Goal: Complete application form

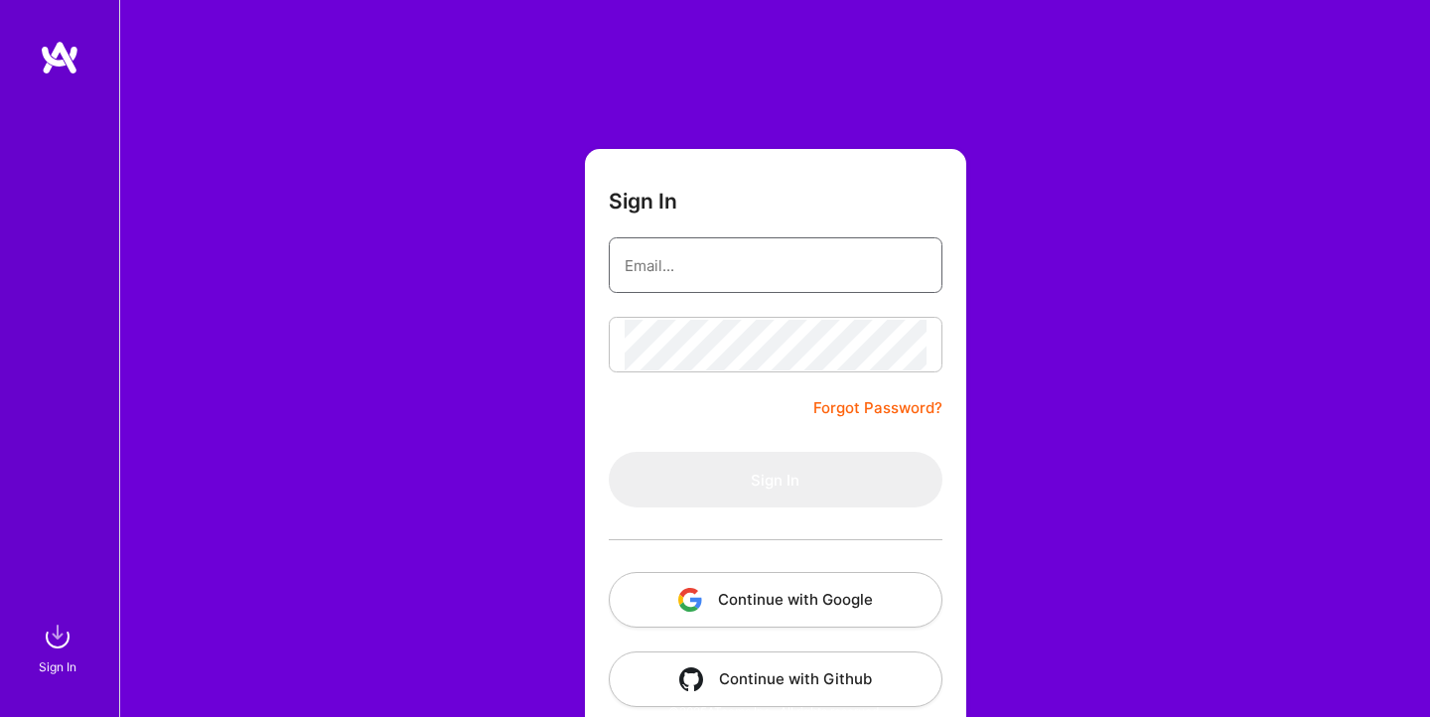
click at [912, 263] on keeper-lock "Open Keeper Popup" at bounding box center [913, 265] width 24 height 24
type input "[EMAIL_ADDRESS][DOMAIN_NAME]"
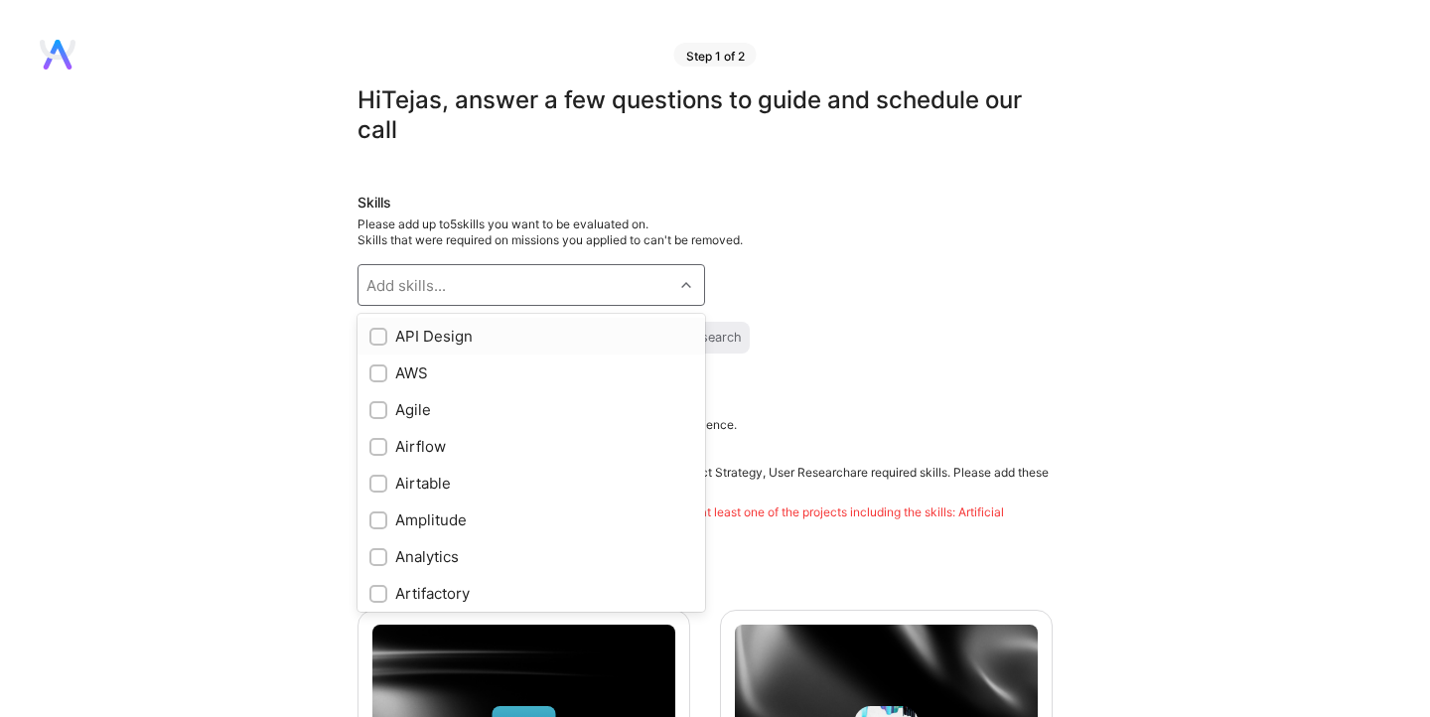
click at [555, 282] on div "Add skills..." at bounding box center [515, 285] width 315 height 40
click at [806, 324] on div "Artificial Intelligence (AI) Product Strategy User Research" at bounding box center [704, 338] width 695 height 32
click at [588, 284] on div "Add skills..." at bounding box center [515, 285] width 315 height 40
type input "AI"
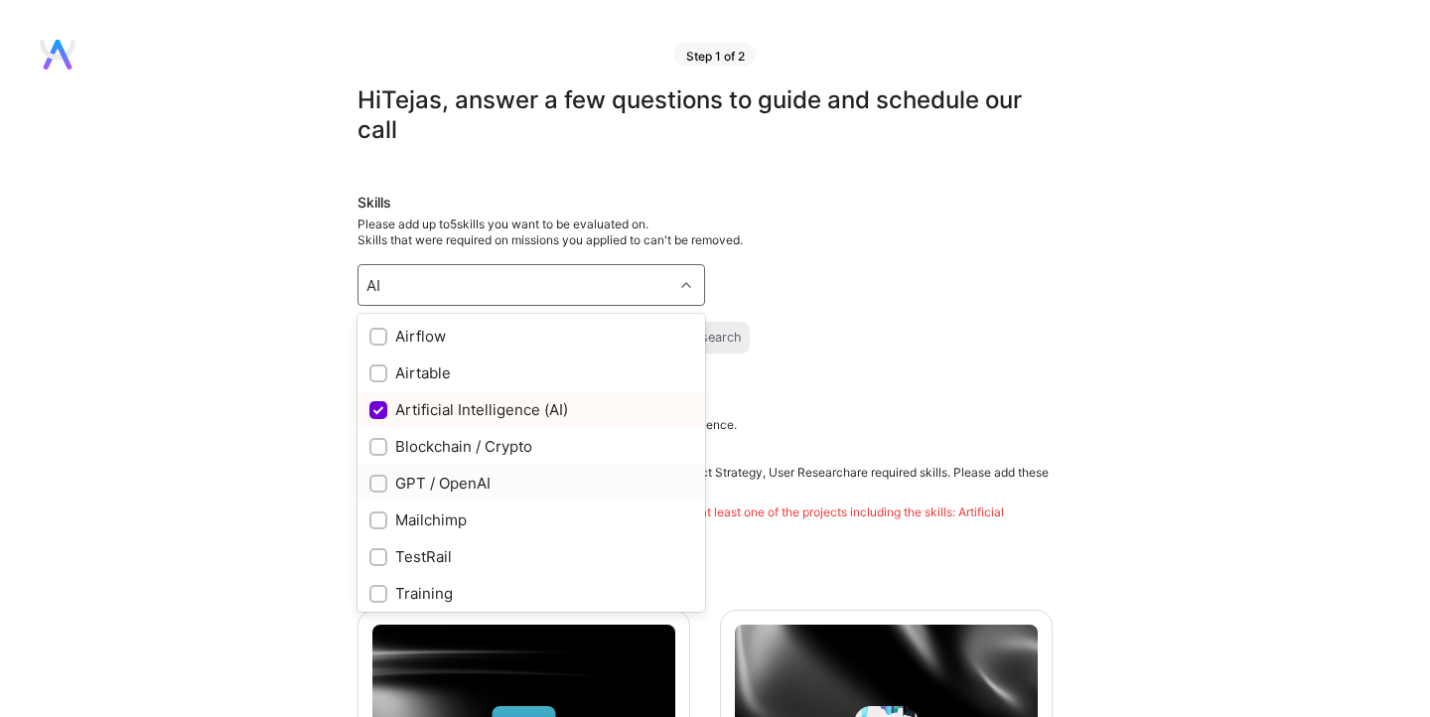
click at [370, 482] on div at bounding box center [378, 484] width 18 height 18
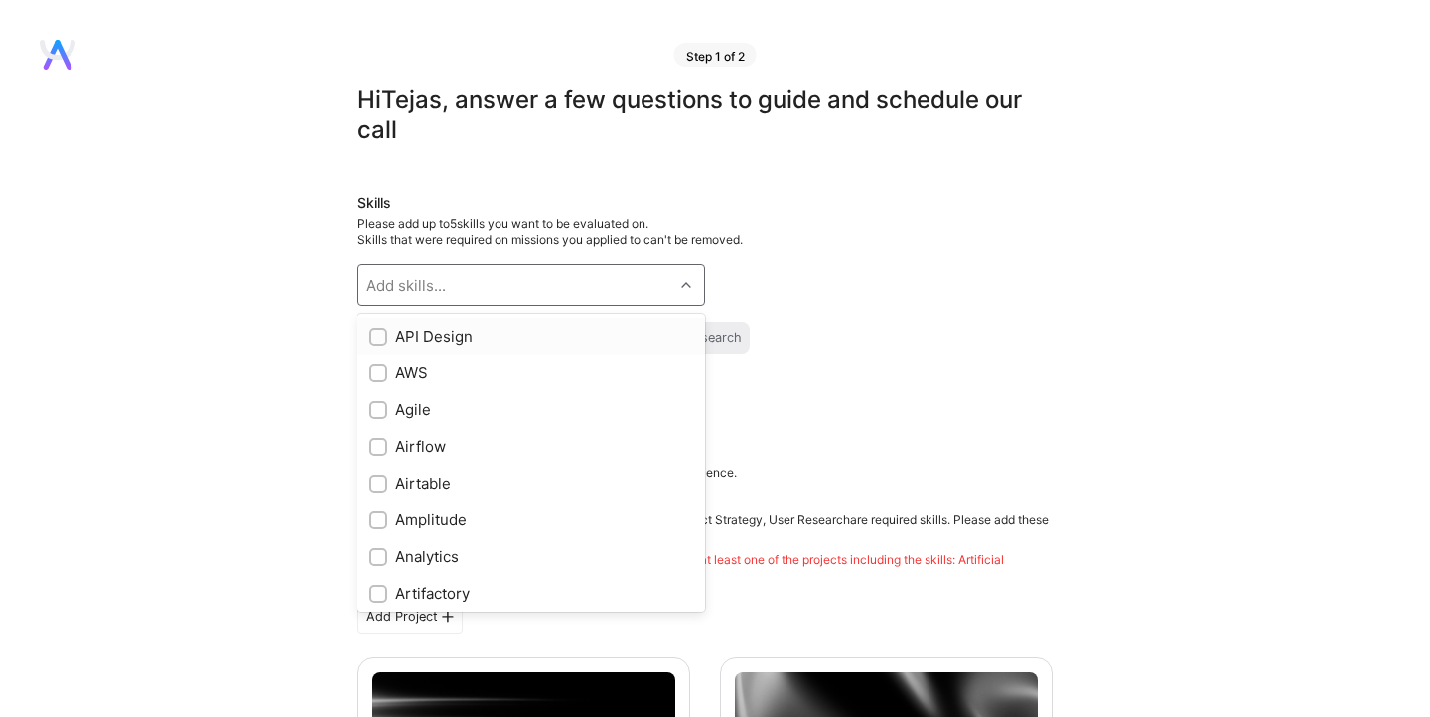
click at [546, 287] on div "Add skills..." at bounding box center [515, 285] width 315 height 40
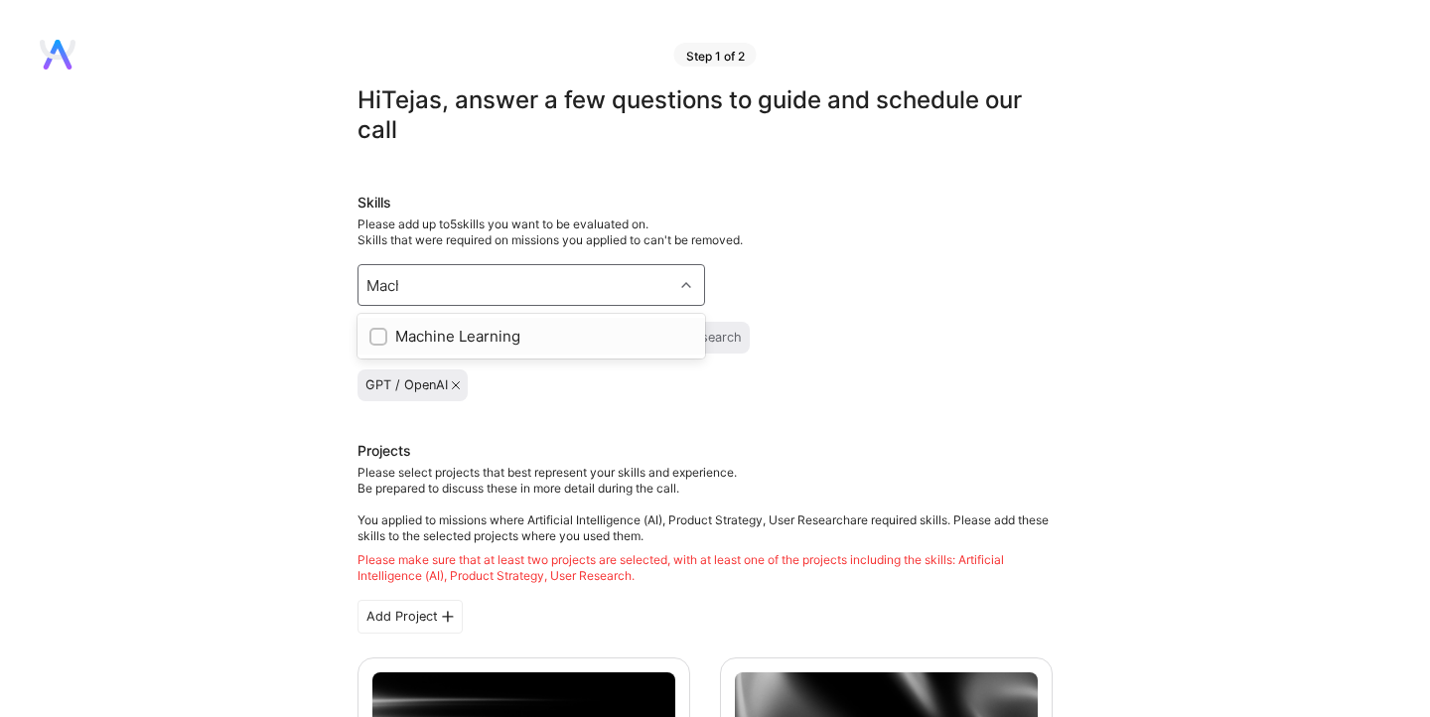
type input "Machin"
click at [371, 339] on div at bounding box center [378, 337] width 18 height 18
click at [626, 335] on div "Product Strategy" at bounding box center [582, 338] width 103 height 16
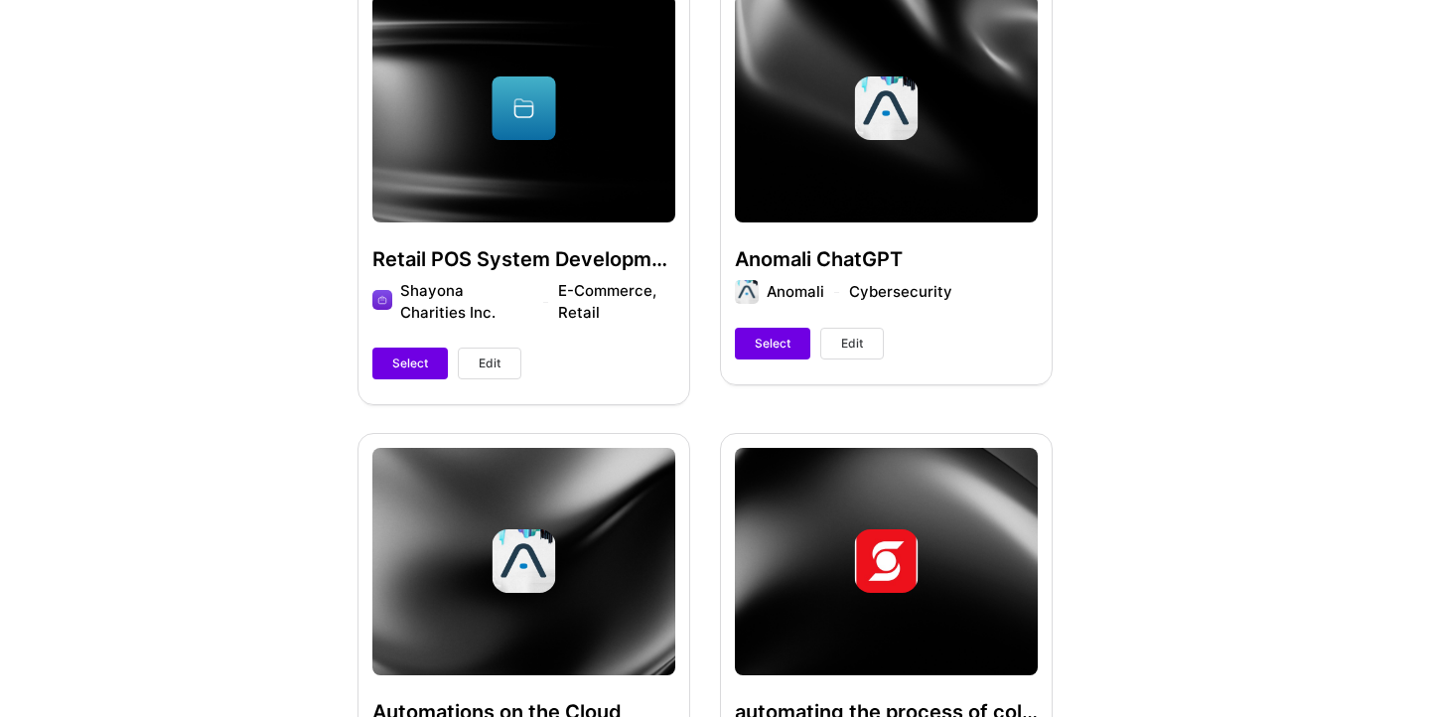
scroll to position [680, 0]
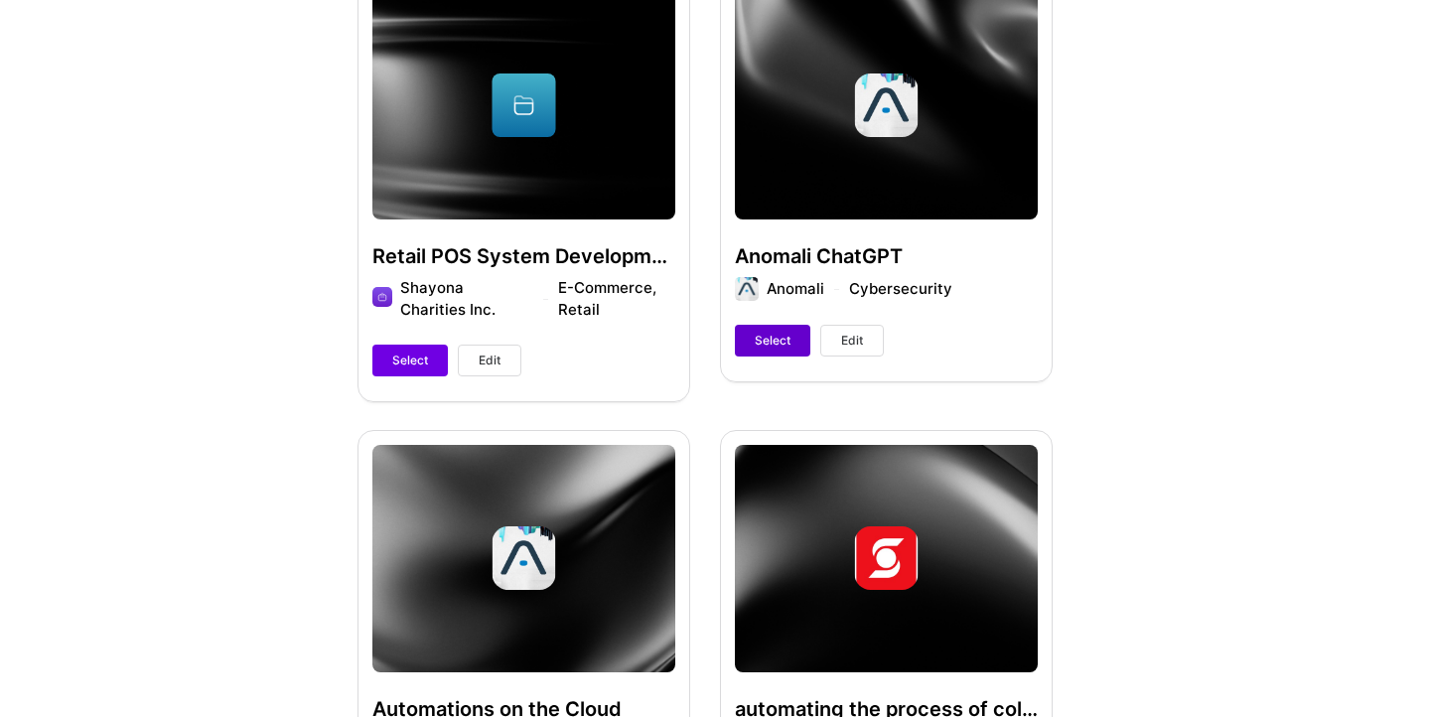
click at [773, 330] on button "Select" at bounding box center [772, 341] width 75 height 32
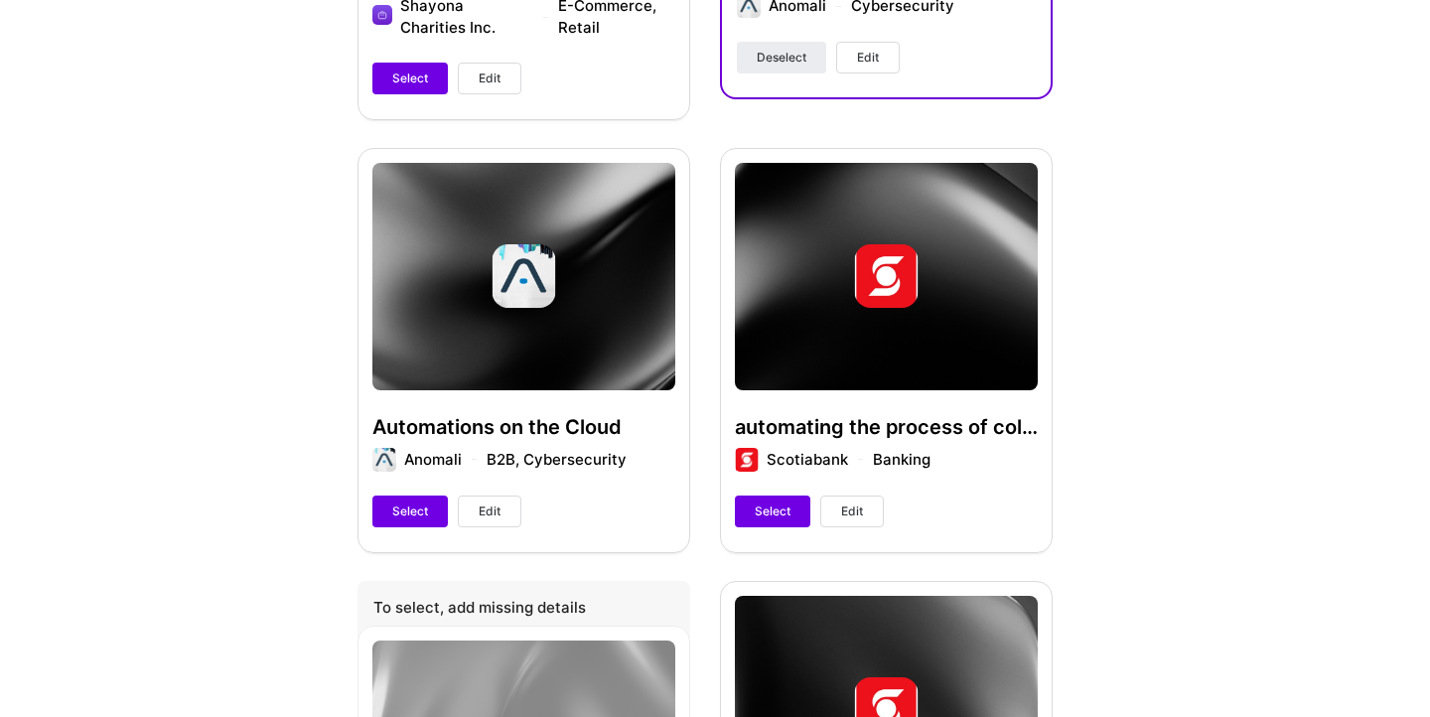
scroll to position [963, 0]
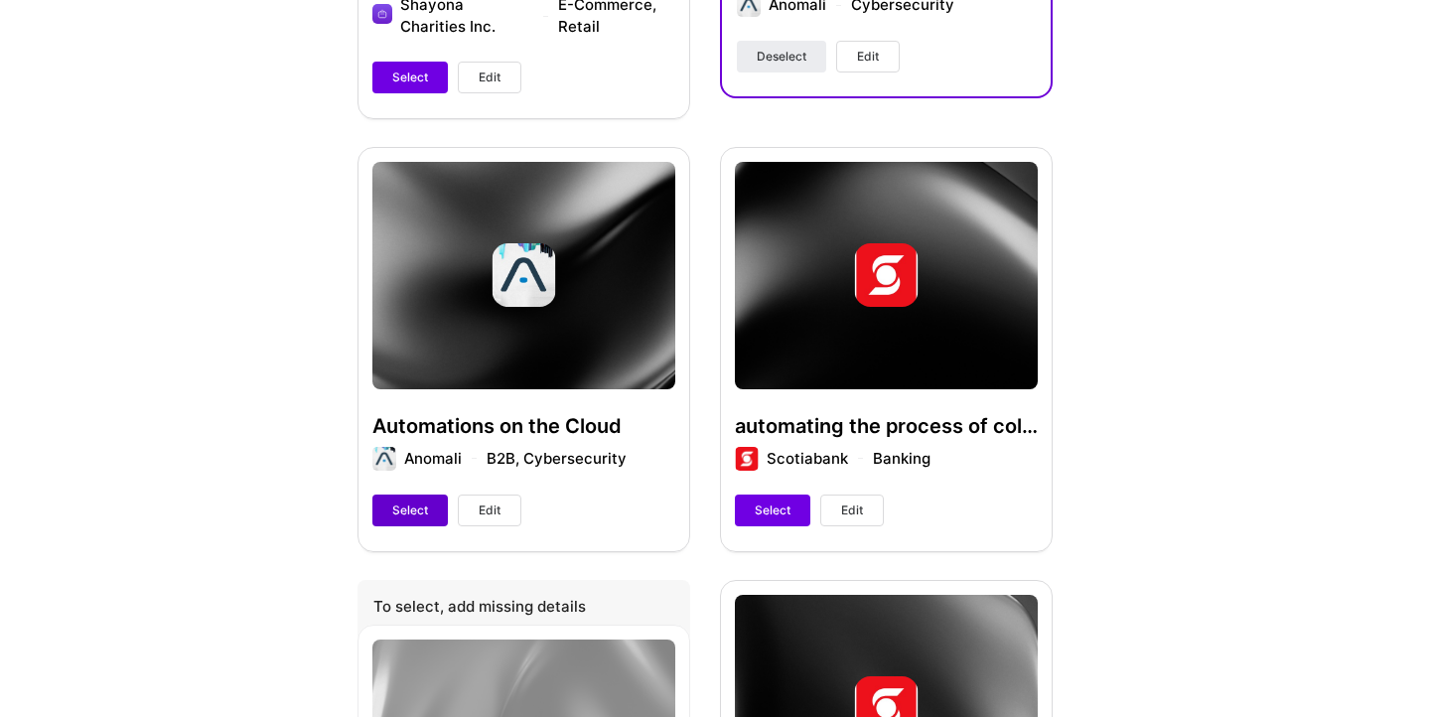
click at [398, 503] on span "Select" at bounding box center [410, 510] width 36 height 18
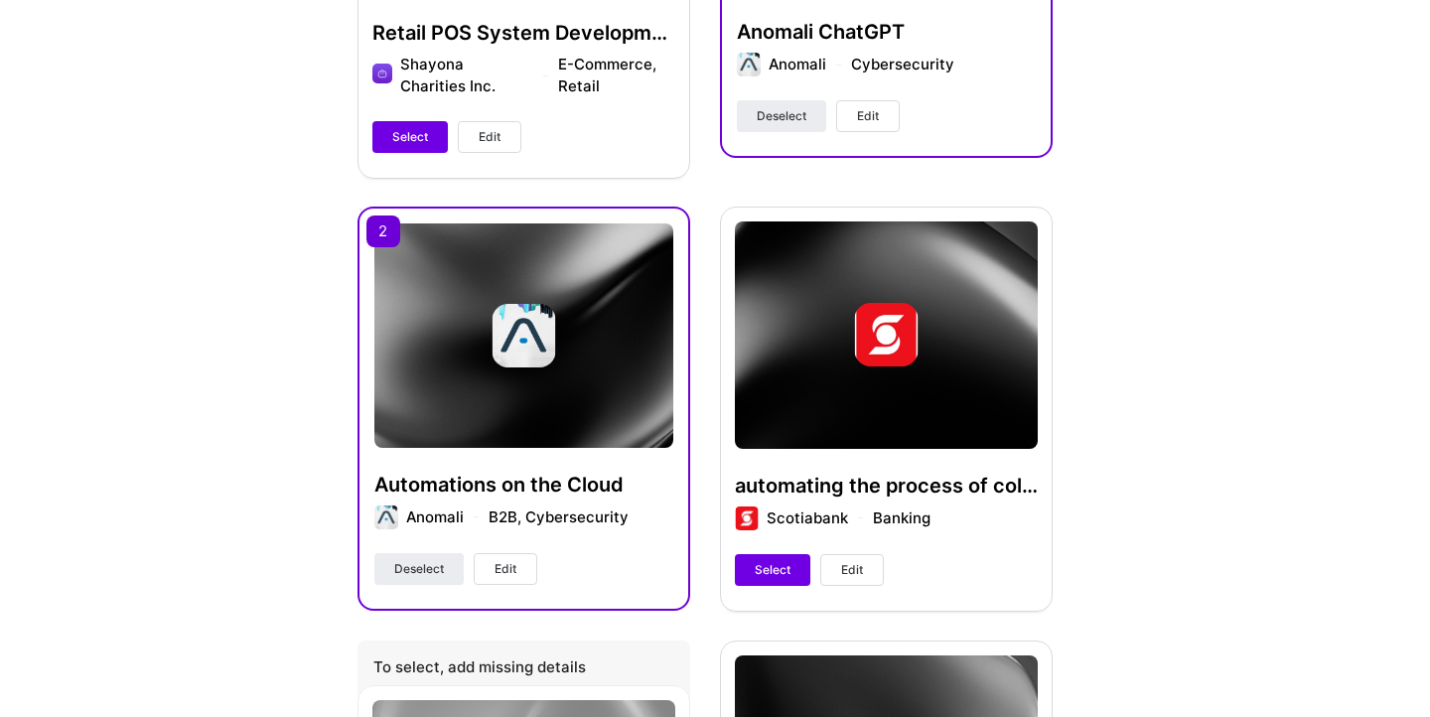
scroll to position [914, 0]
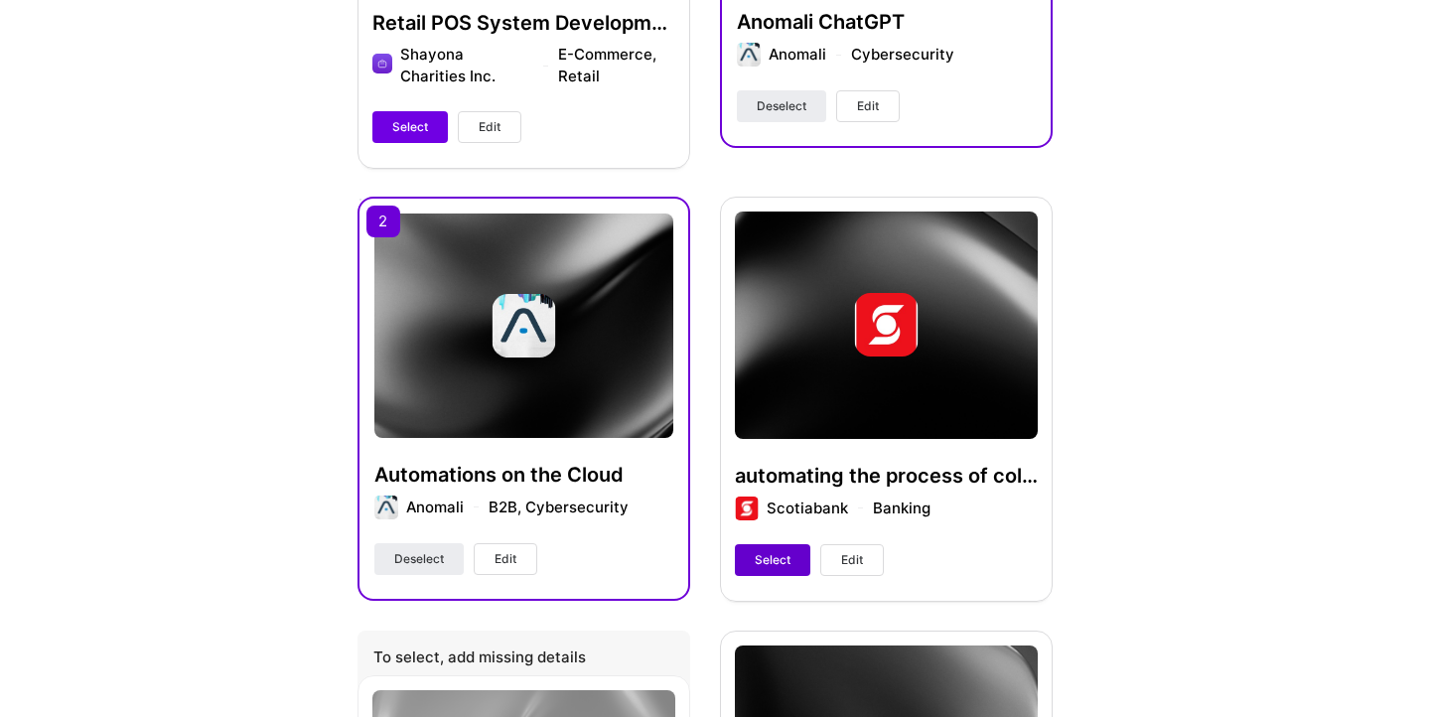
click at [766, 551] on span "Select" at bounding box center [773, 560] width 36 height 18
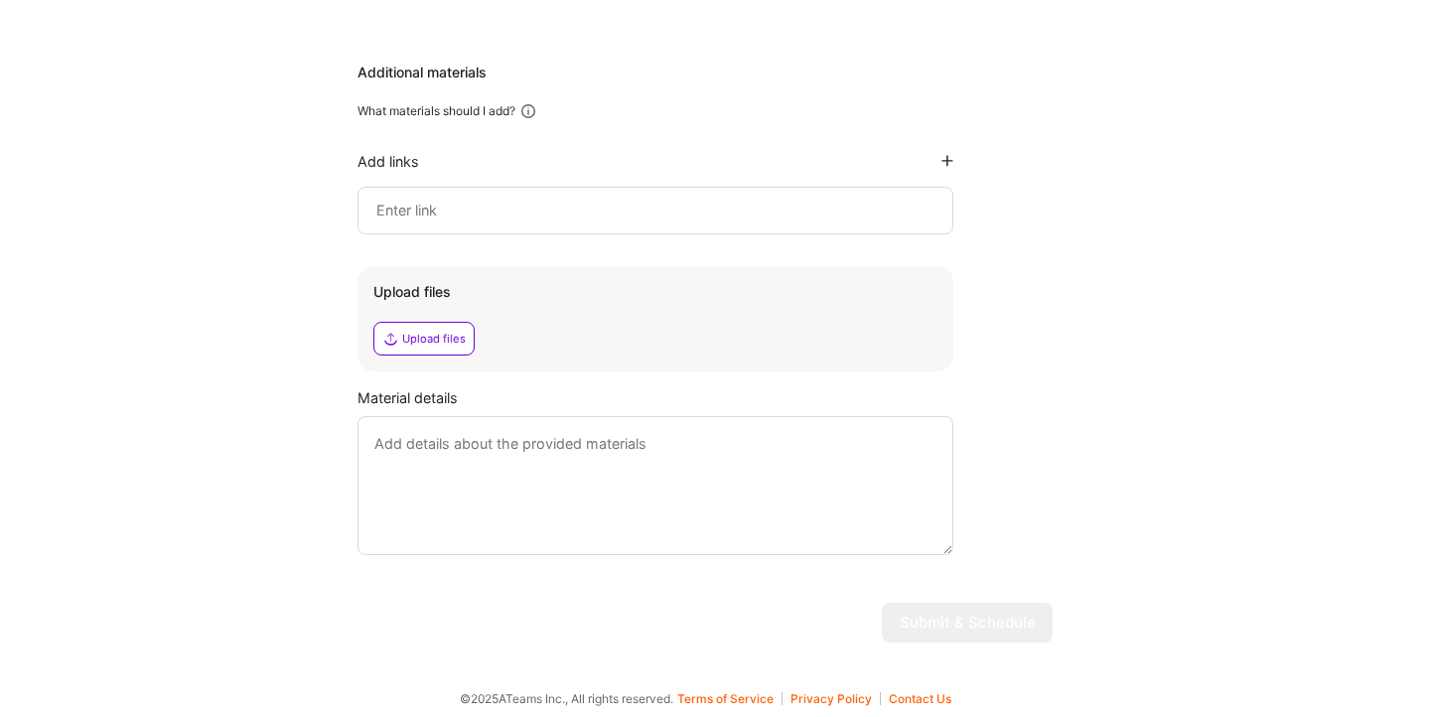
scroll to position [2991, 0]
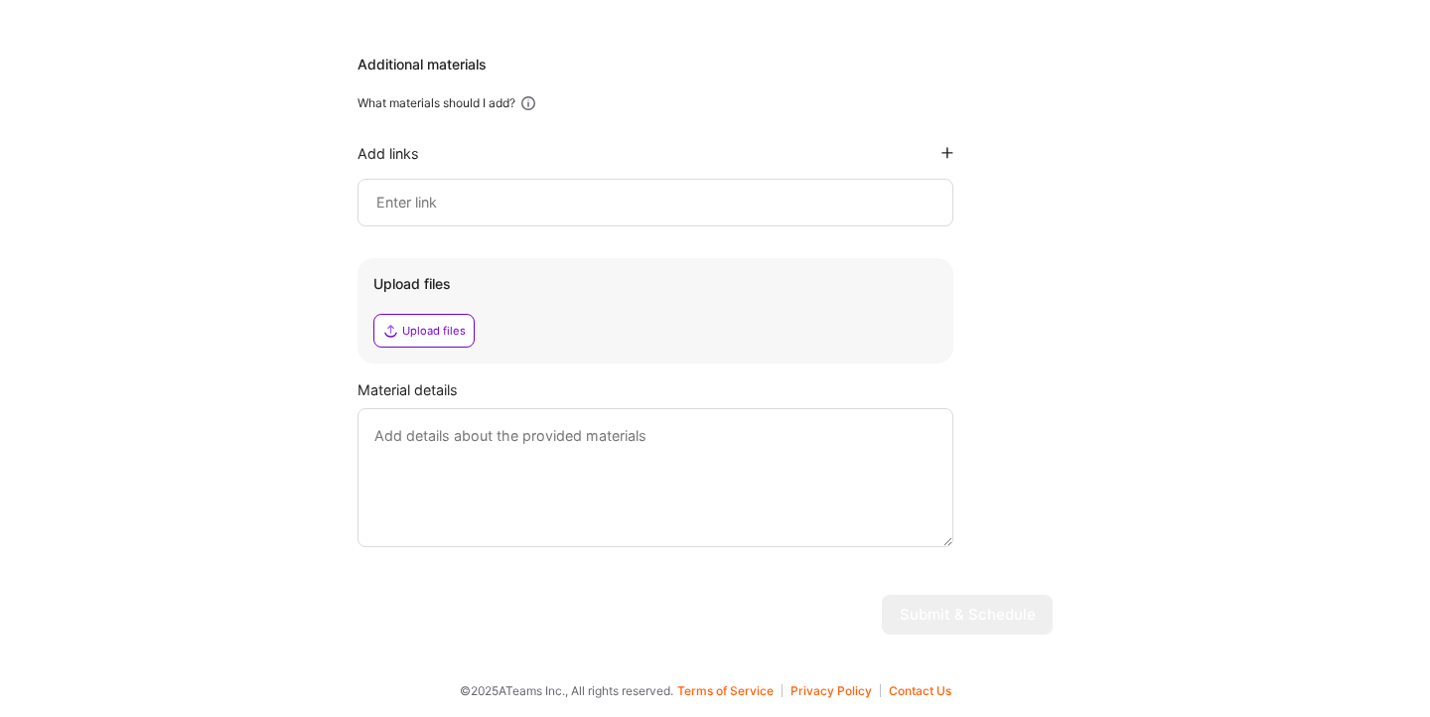
click at [736, 494] on textarea at bounding box center [655, 477] width 596 height 139
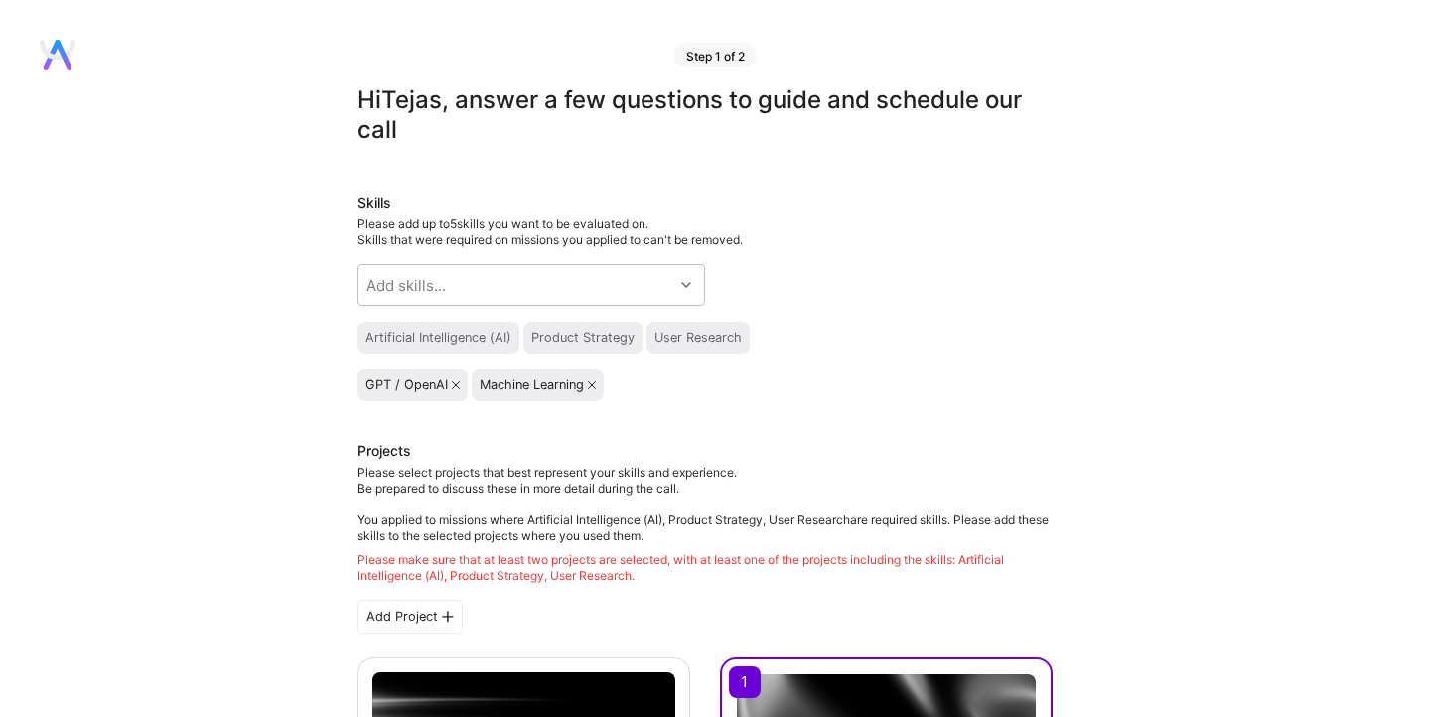
scroll to position [5, 0]
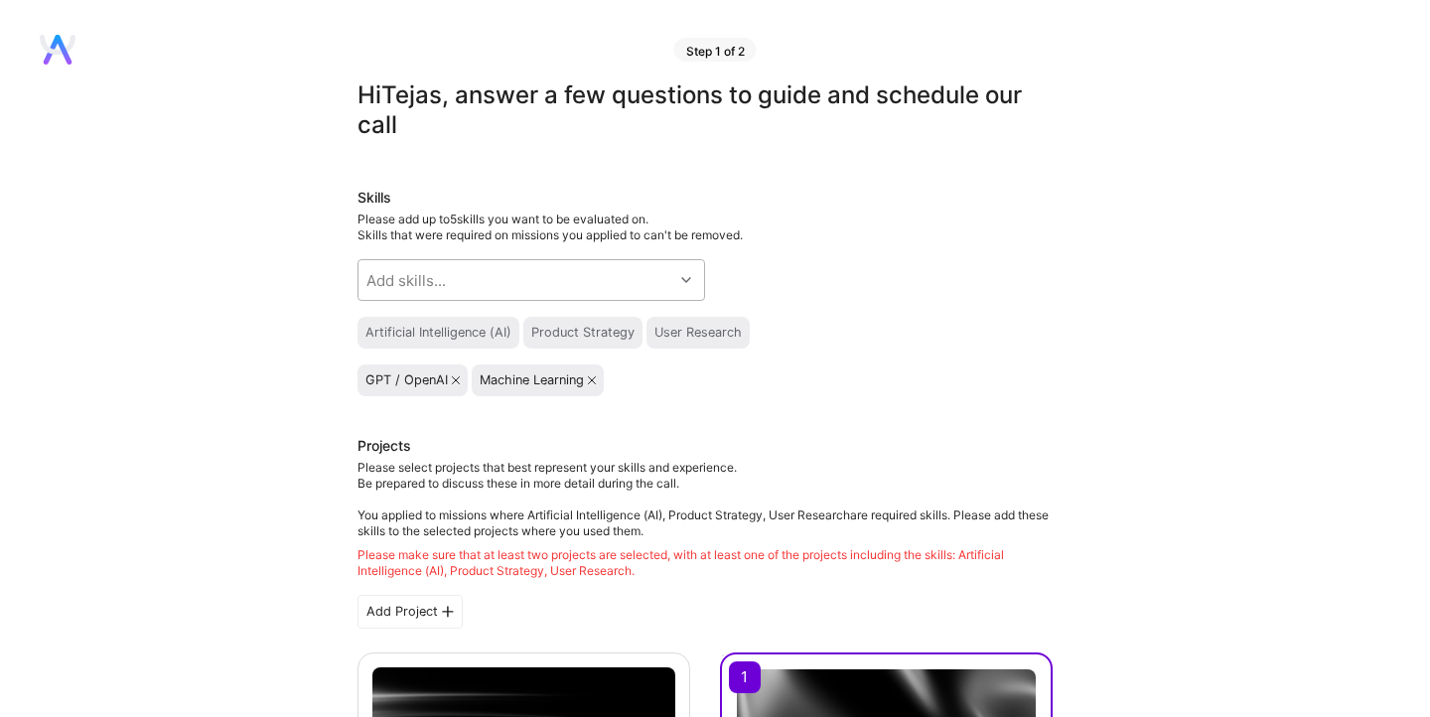
click at [625, 263] on div "Add skills..." at bounding box center [515, 280] width 315 height 40
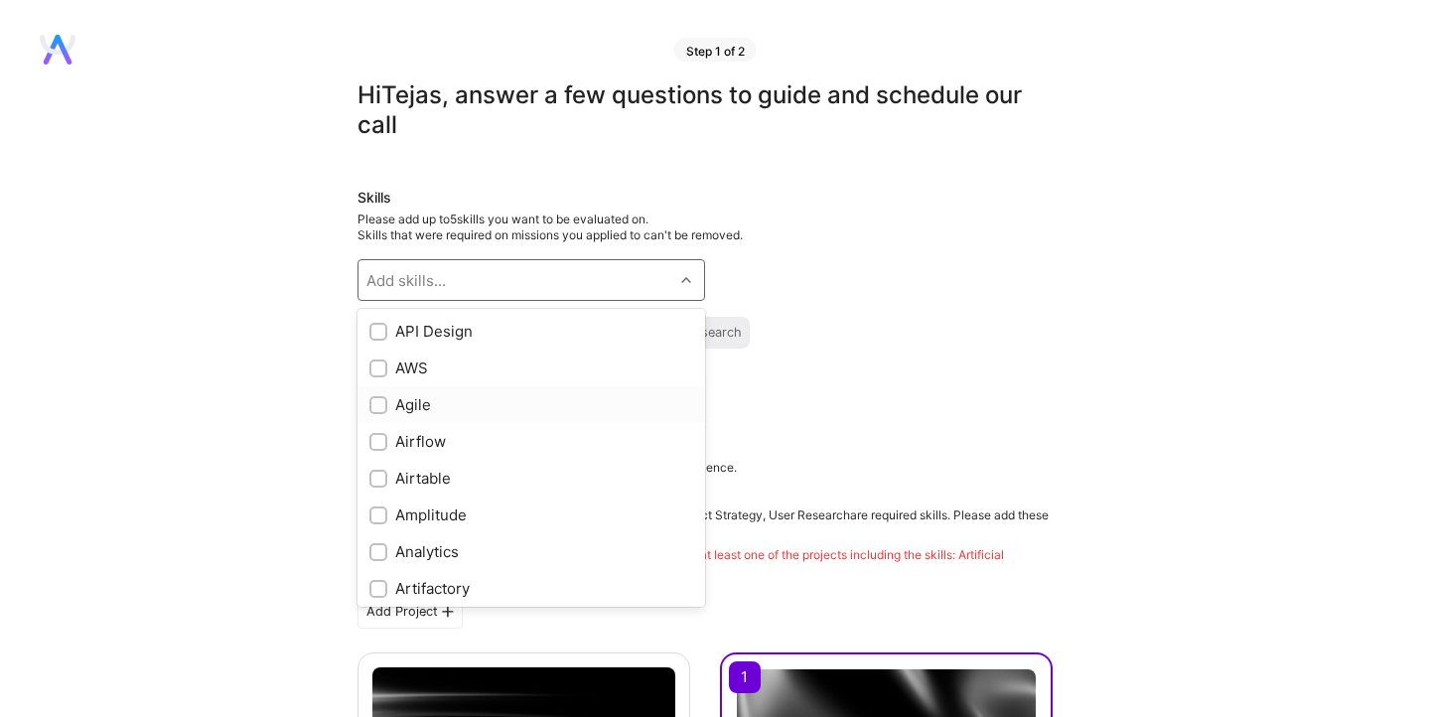
click at [377, 401] on input "checkbox" at bounding box center [380, 406] width 14 height 14
checkbox input "true"
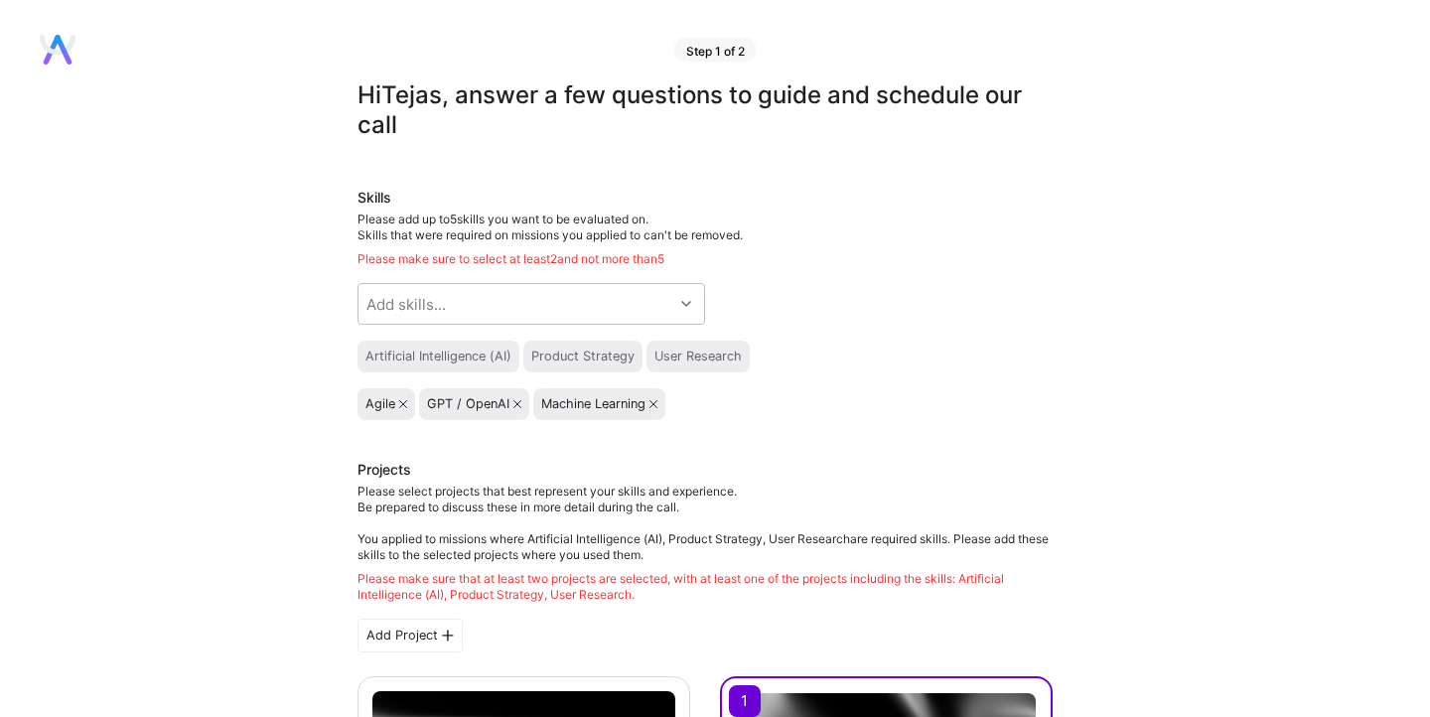
click at [895, 257] on div "Please make sure to select at least 2 and not more than 5" at bounding box center [704, 259] width 695 height 16
click at [400, 404] on icon at bounding box center [403, 404] width 8 height 8
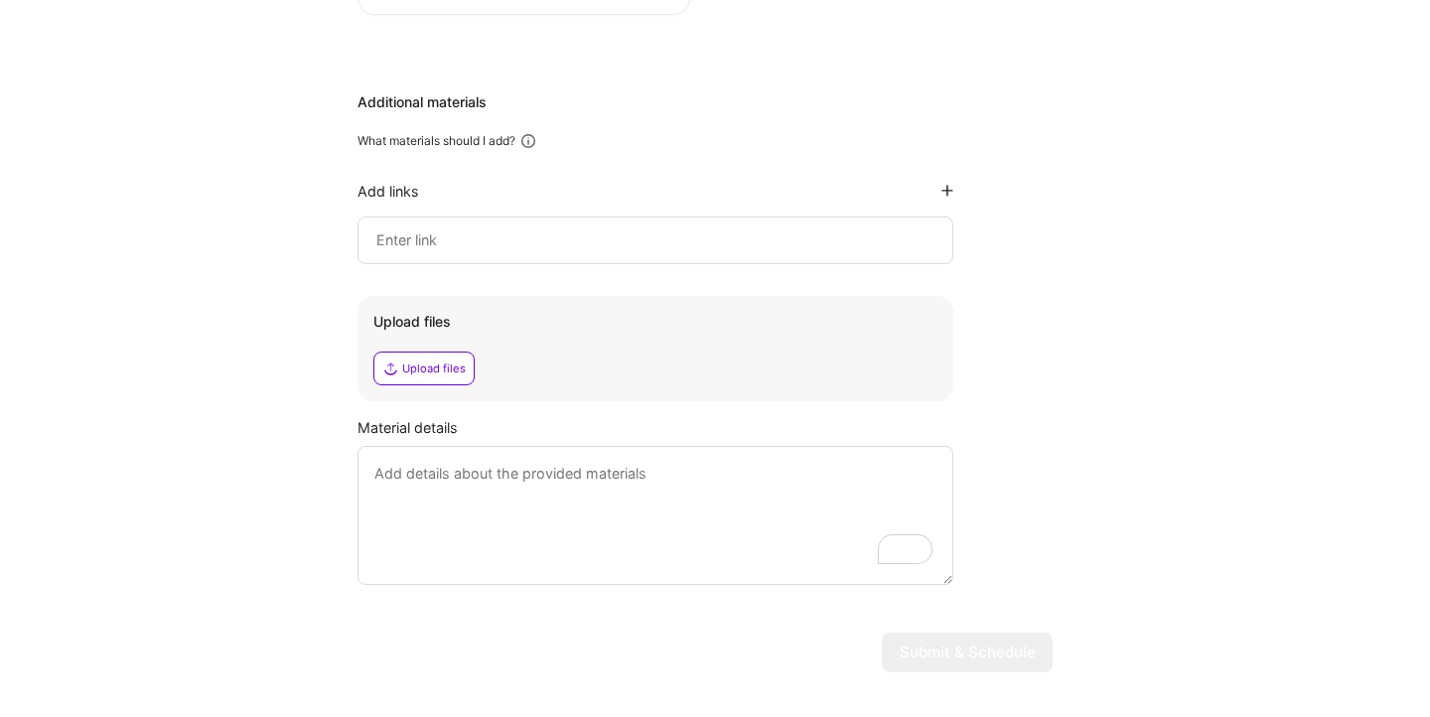
scroll to position [2991, 0]
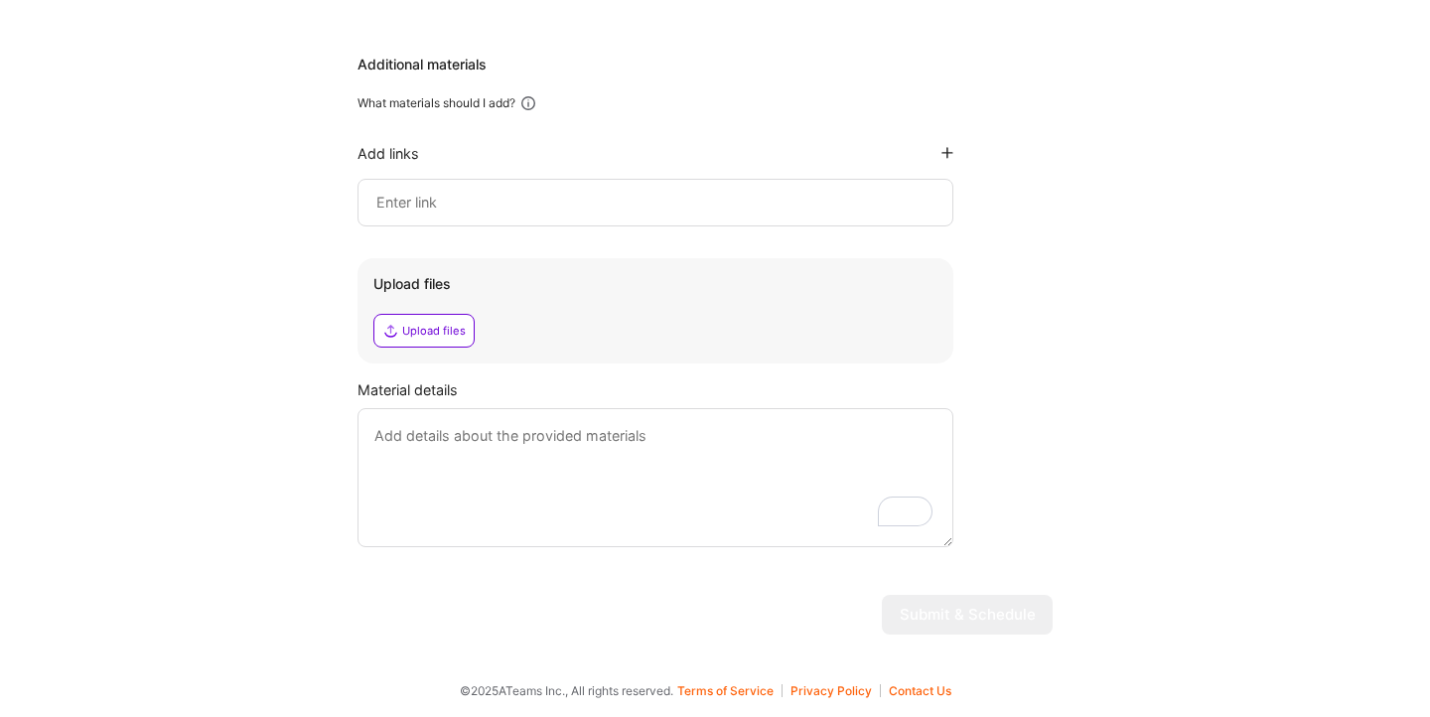
click at [634, 483] on textarea "To enrich screen reader interactions, please activate Accessibility in Grammarl…" at bounding box center [655, 477] width 596 height 139
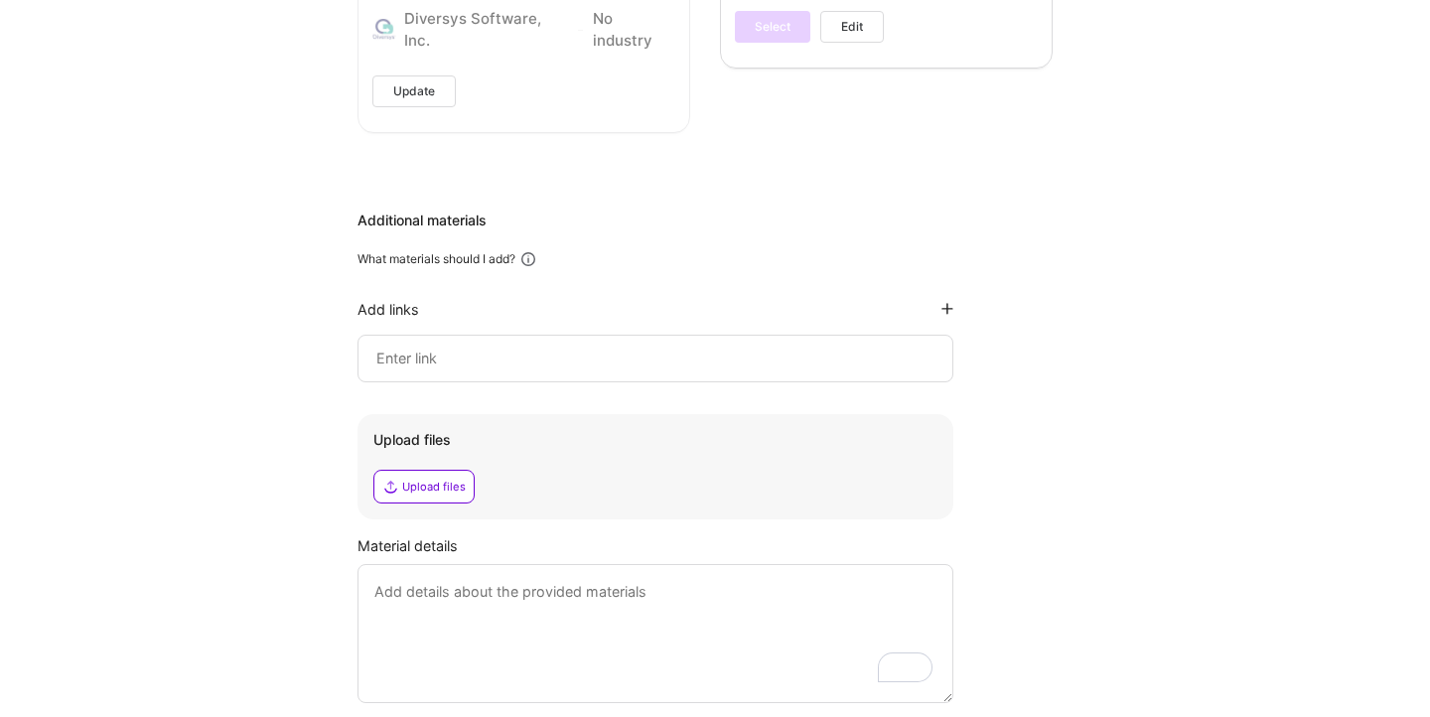
scroll to position [2866, 0]
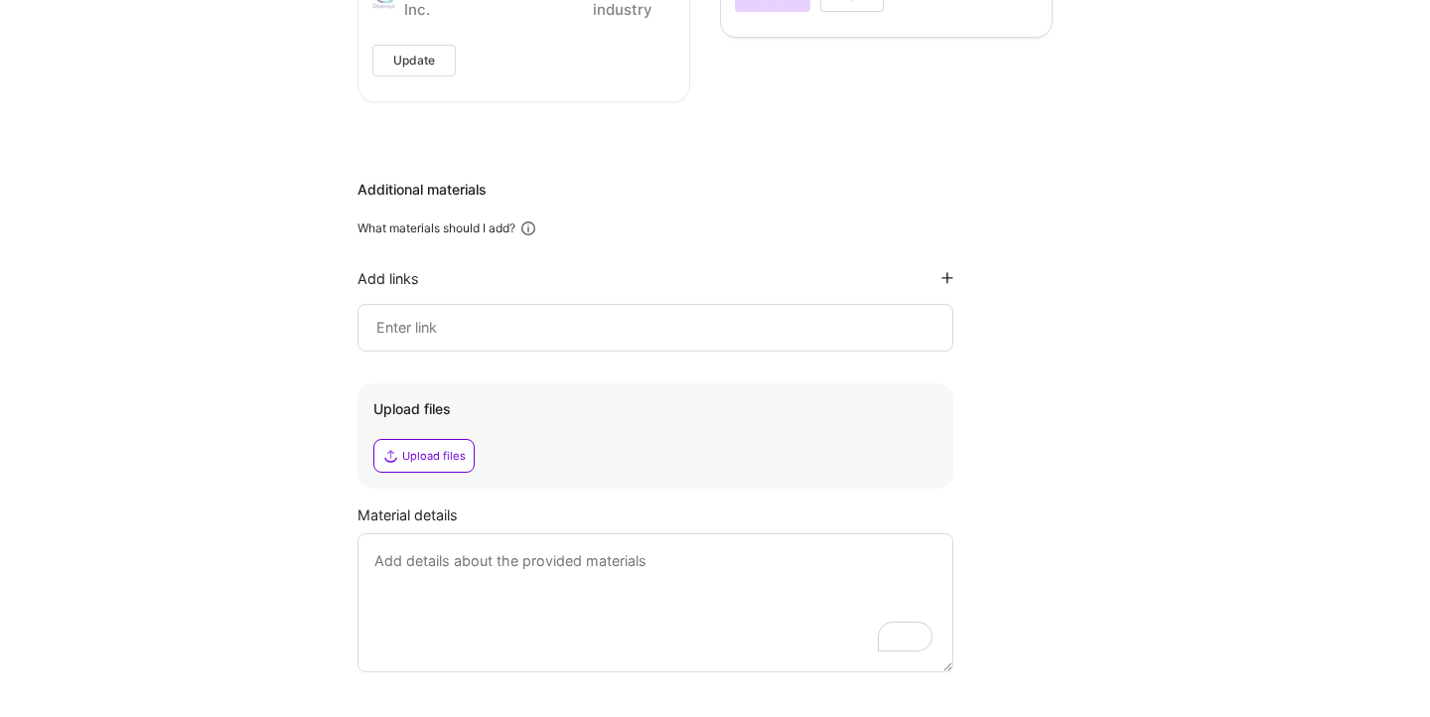
click at [425, 449] on div "Upload files" at bounding box center [434, 456] width 64 height 16
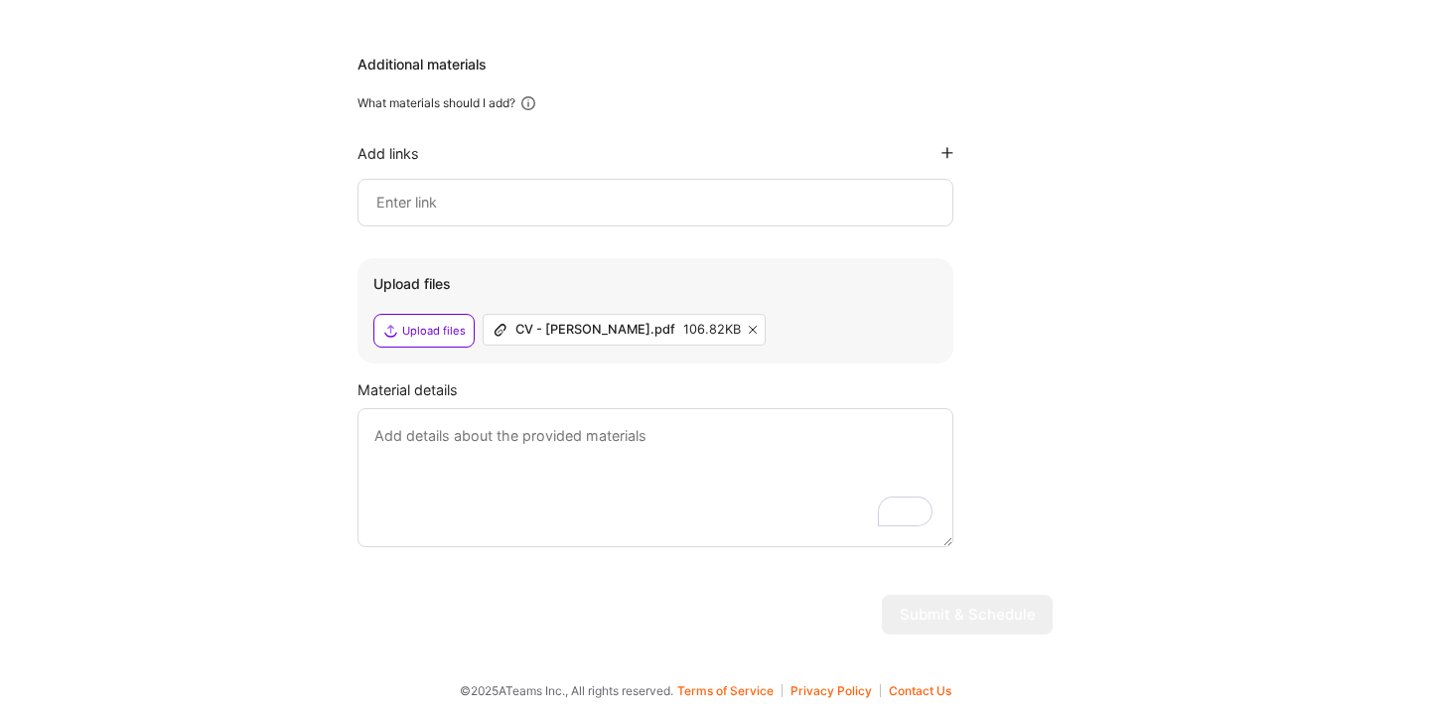
click at [801, 459] on textarea "To enrich screen reader interactions, please activate Accessibility in Grammarl…" at bounding box center [655, 477] width 596 height 139
click at [544, 499] on textarea "To enrich screen reader interactions, please activate Accessibility in Grammarl…" at bounding box center [655, 477] width 596 height 139
paste textarea "Experience Summary I am a Product Leadership and Management professional with a…"
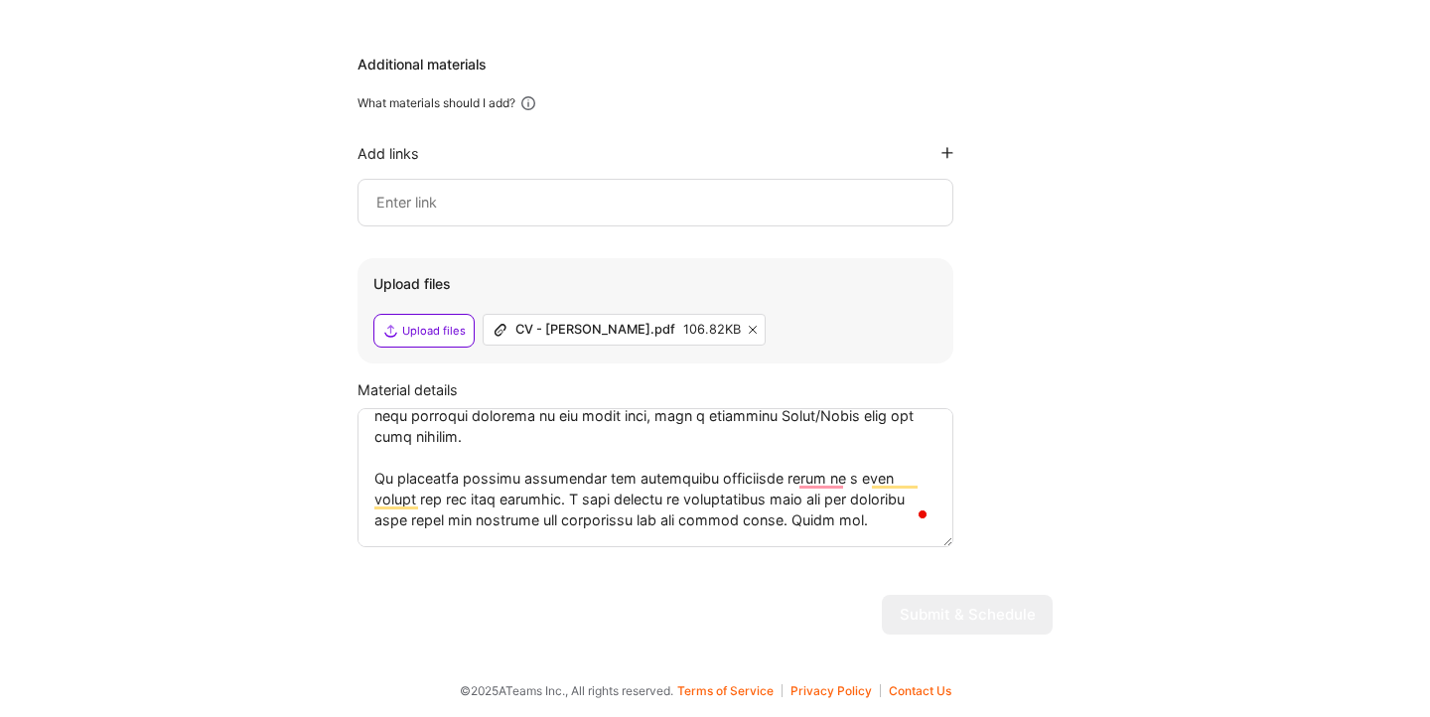
scroll to position [771, 0]
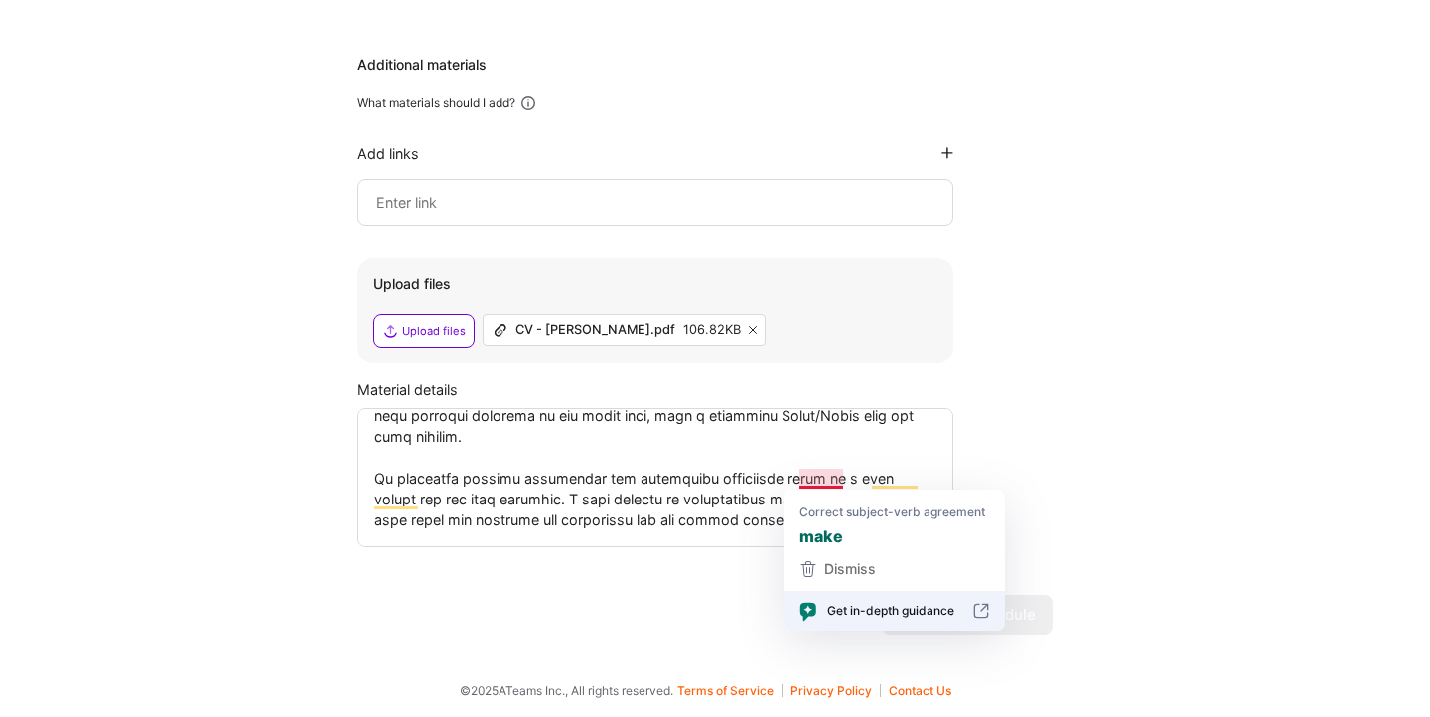
click at [800, 479] on textarea "To enrich screen reader interactions, please activate Accessibility in Grammarl…" at bounding box center [655, 477] width 596 height 139
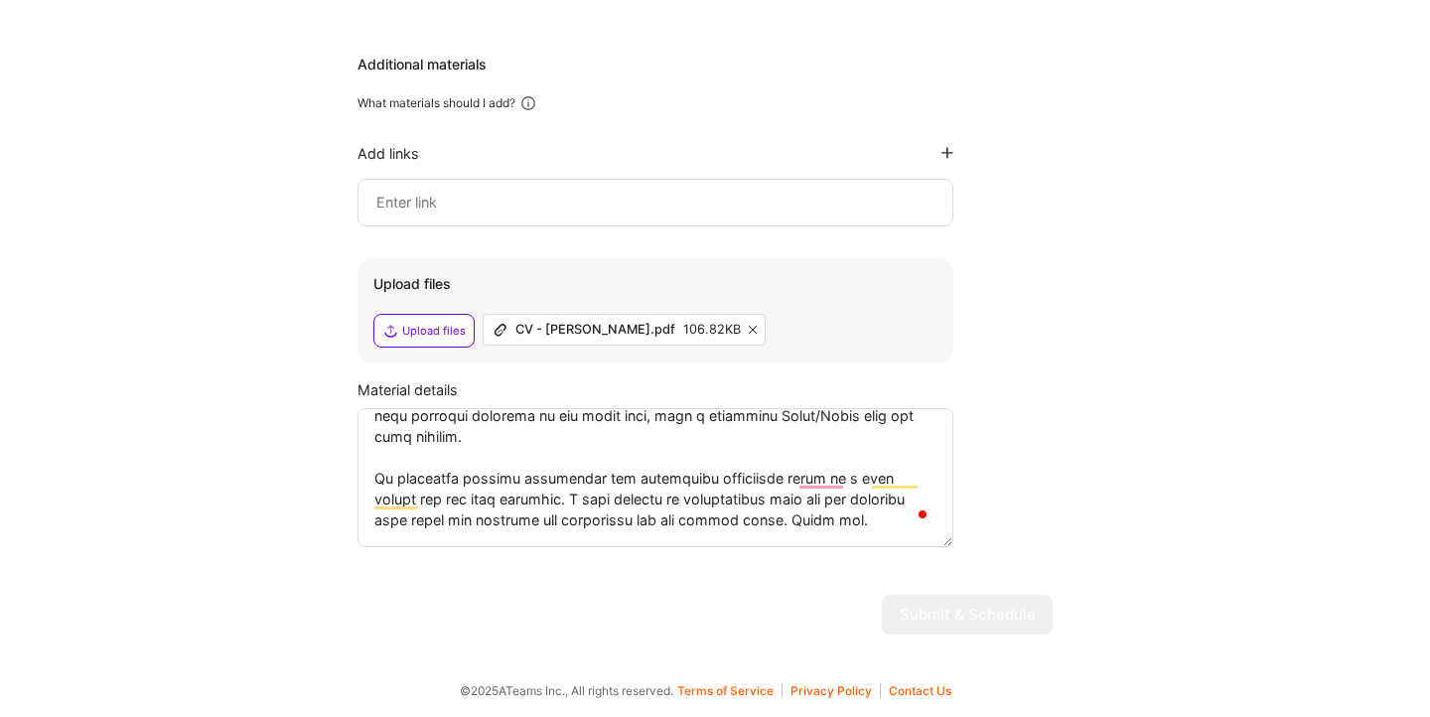
click at [754, 511] on textarea "To enrich screen reader interactions, please activate Accessibility in Grammarl…" at bounding box center [655, 477] width 596 height 139
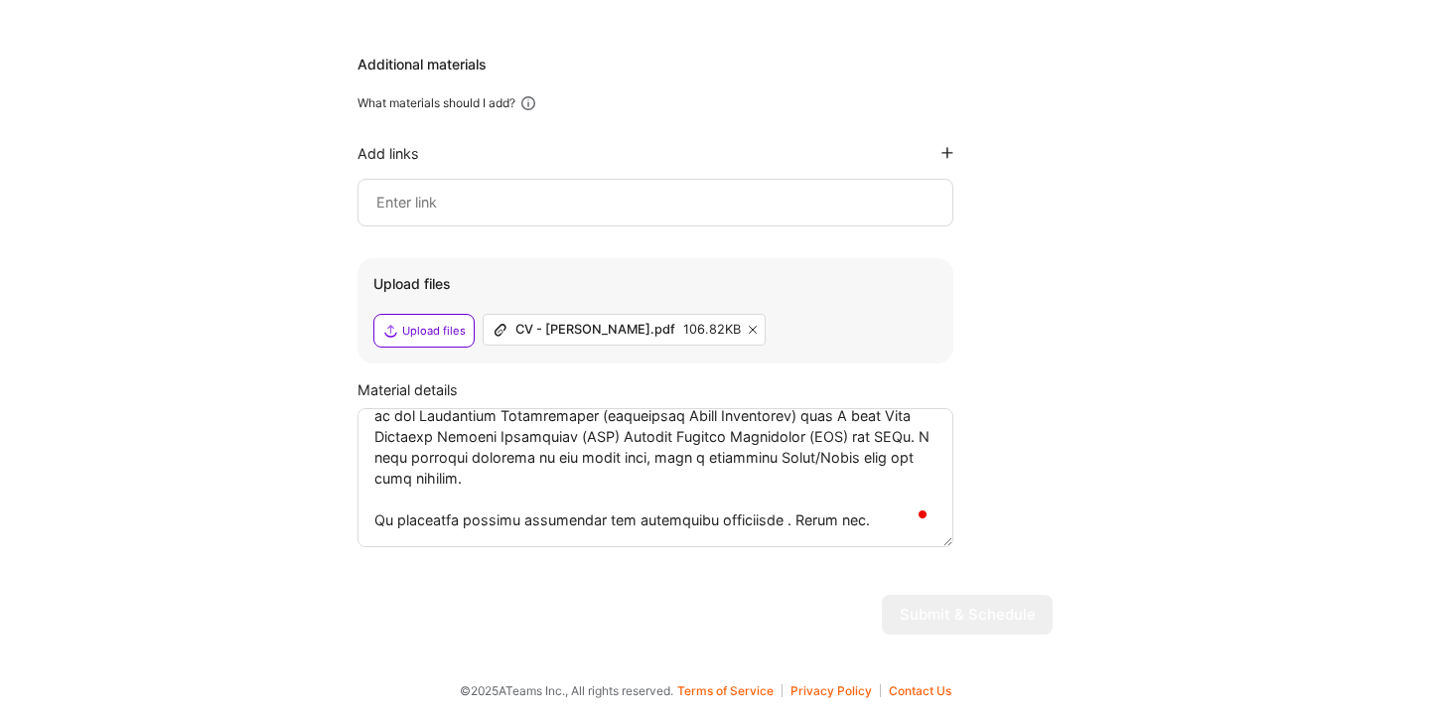
scroll to position [729, 0]
click at [376, 517] on textarea "To enrich screen reader interactions, please activate Accessibility in Grammarl…" at bounding box center [655, 477] width 596 height 139
click at [394, 524] on textarea "To enrich screen reader interactions, please activate Accessibility in Grammarl…" at bounding box center [655, 477] width 596 height 139
click at [824, 522] on textarea "To enrich screen reader interactions, please activate Accessibility in Grammarl…" at bounding box center [655, 477] width 596 height 139
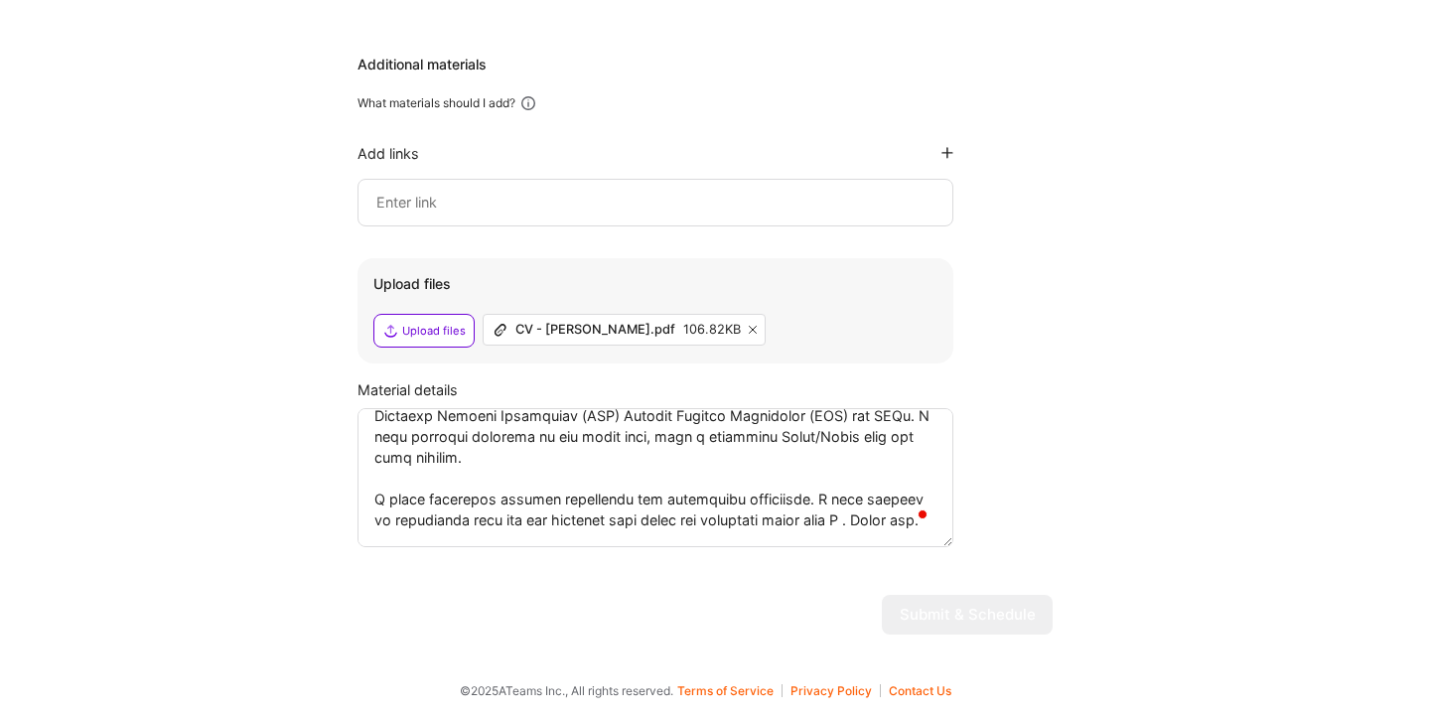
scroll to position [771, 0]
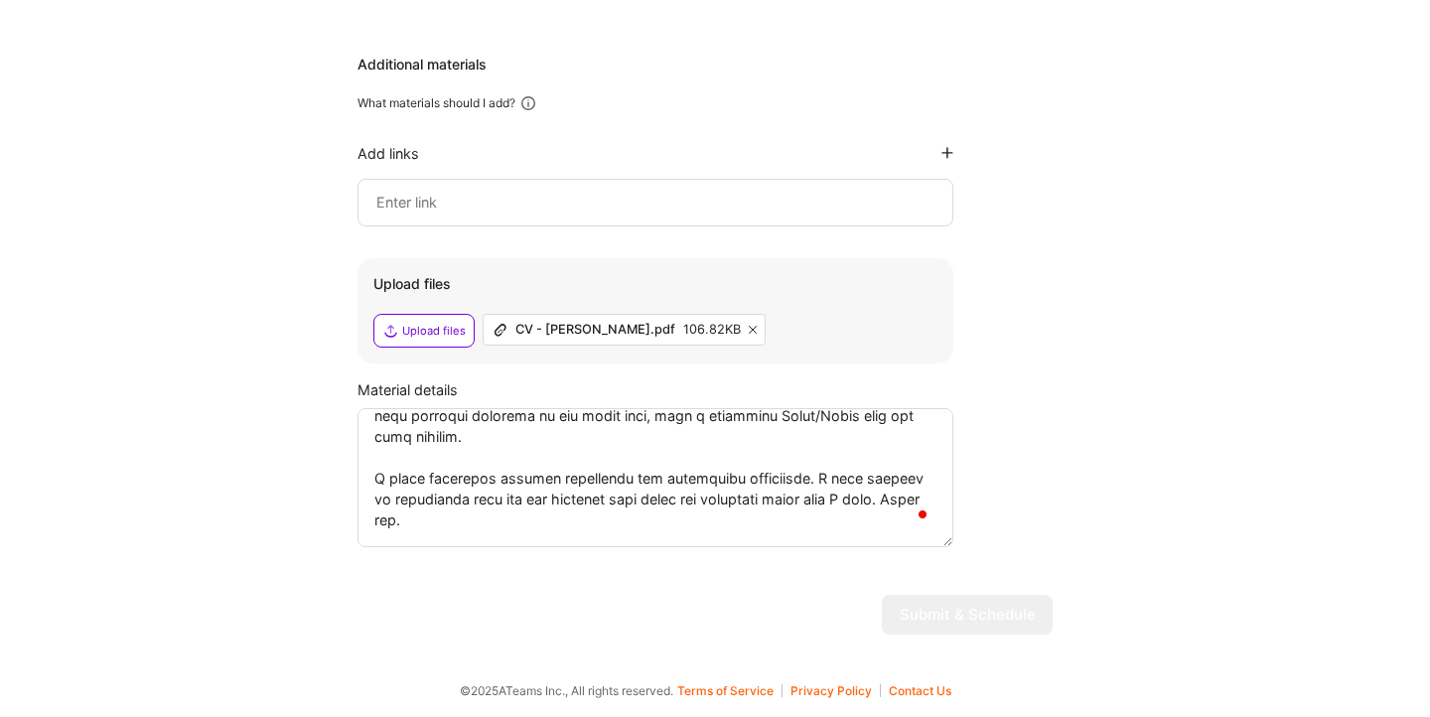
click at [675, 534] on textarea "To enrich screen reader interactions, please activate Accessibility in Grammarl…" at bounding box center [655, 477] width 596 height 139
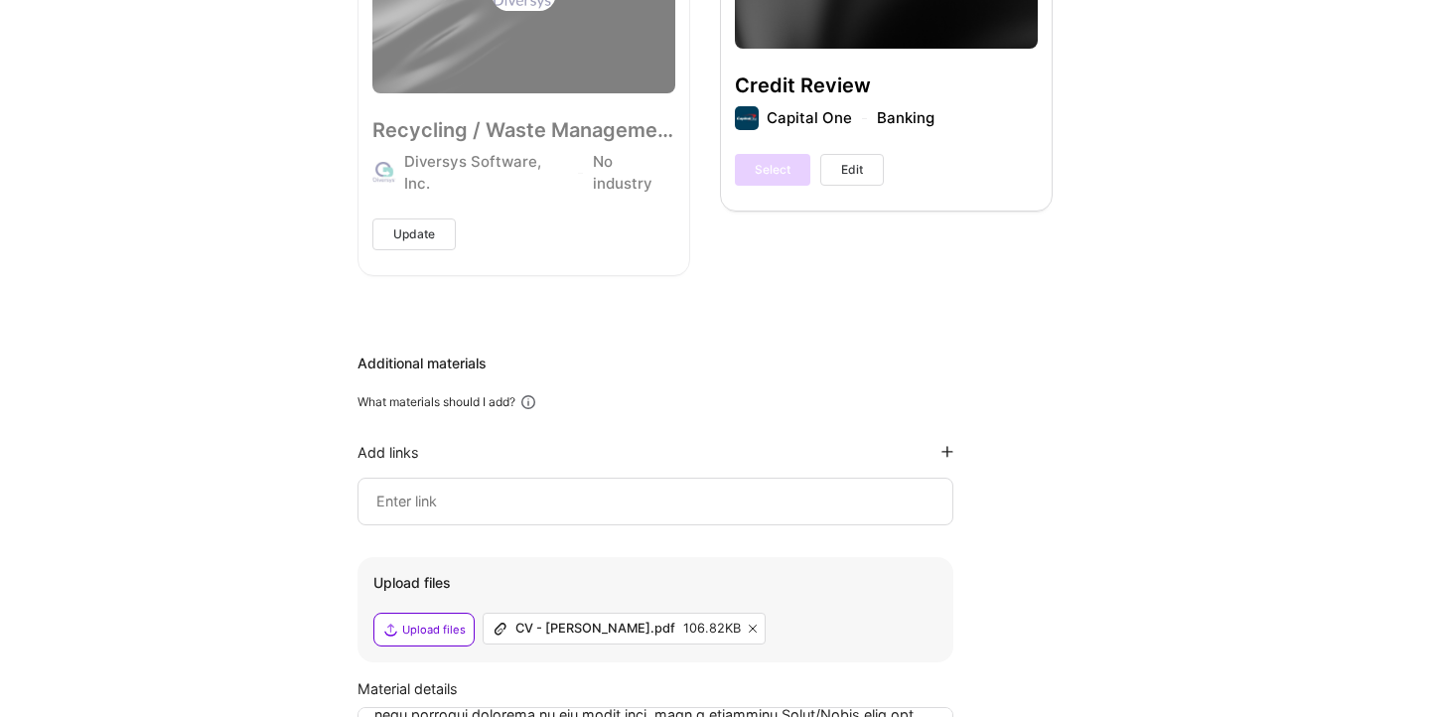
scroll to position [2694, 0]
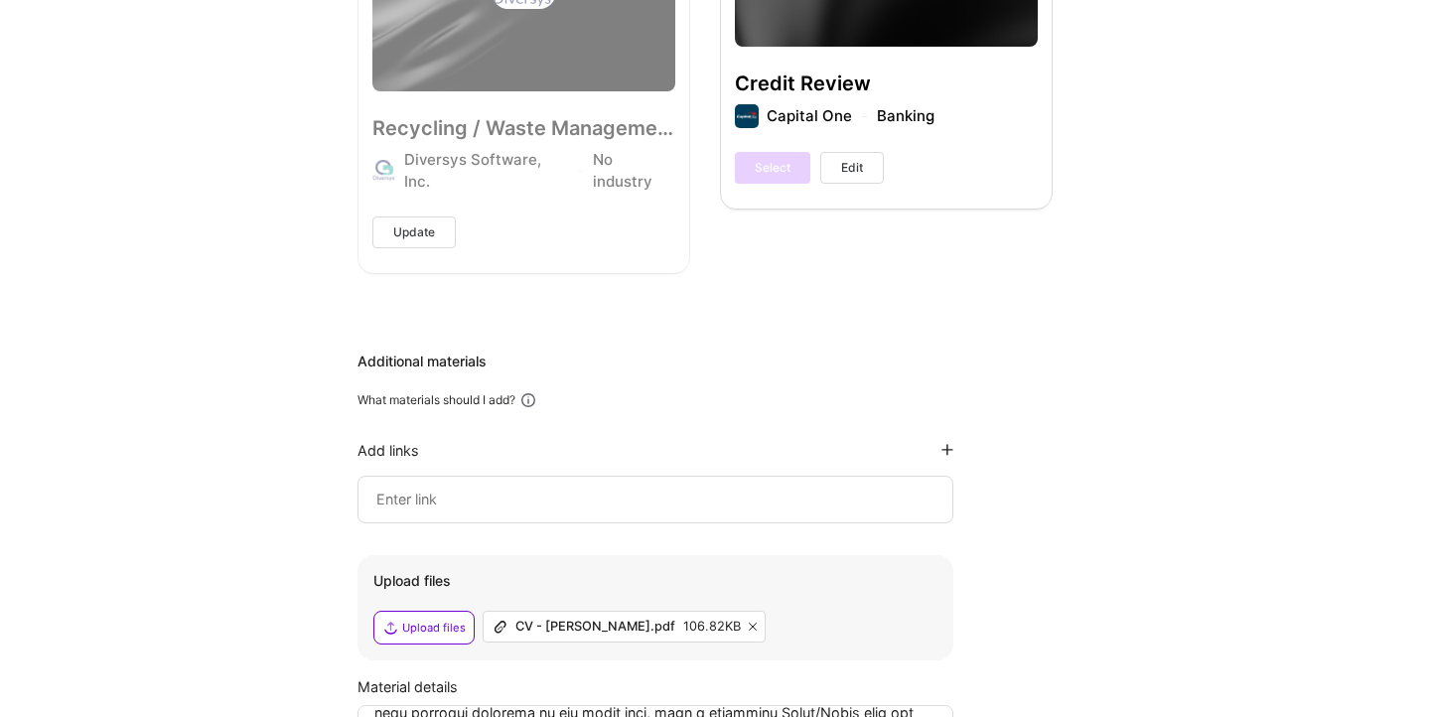
type textarea "Experience Summary I am a Product Leadership and Management professional with a…"
click at [634, 509] on input at bounding box center [655, 500] width 562 height 24
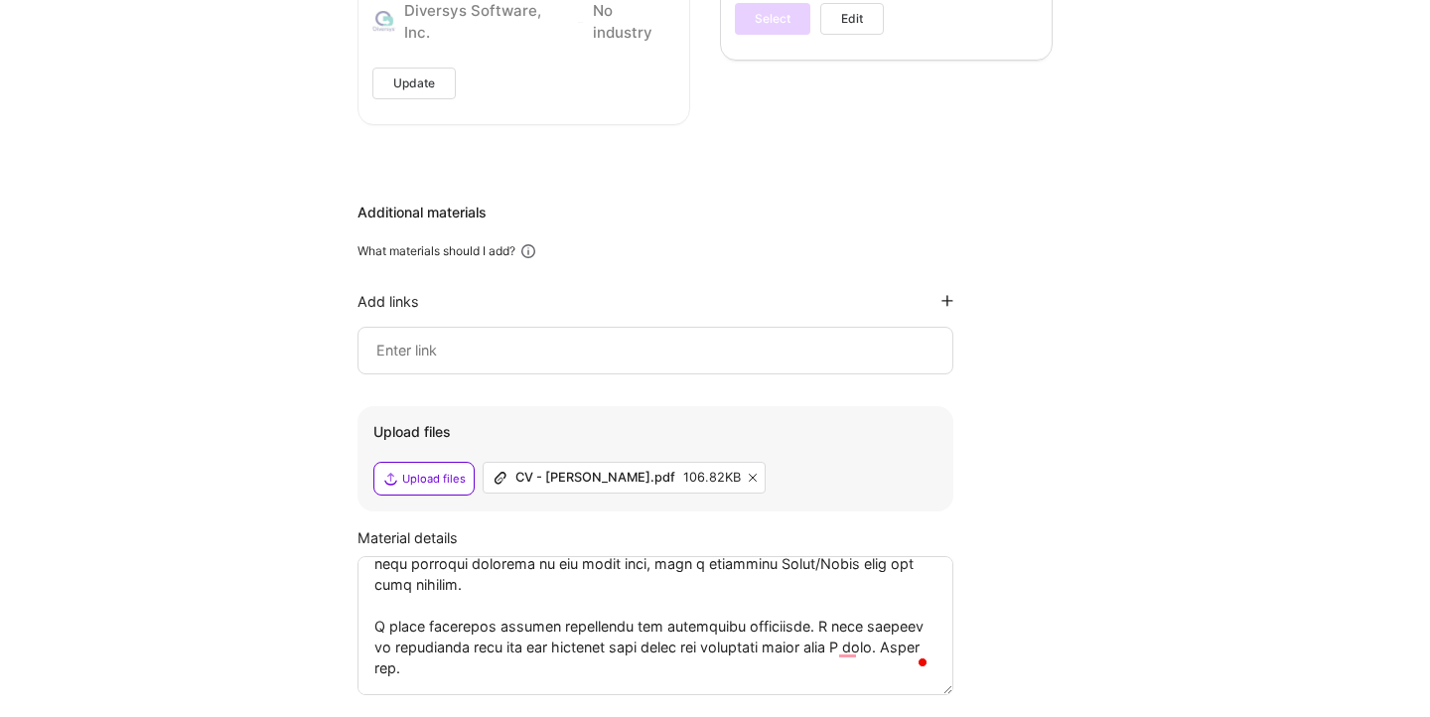
scroll to position [2845, 0]
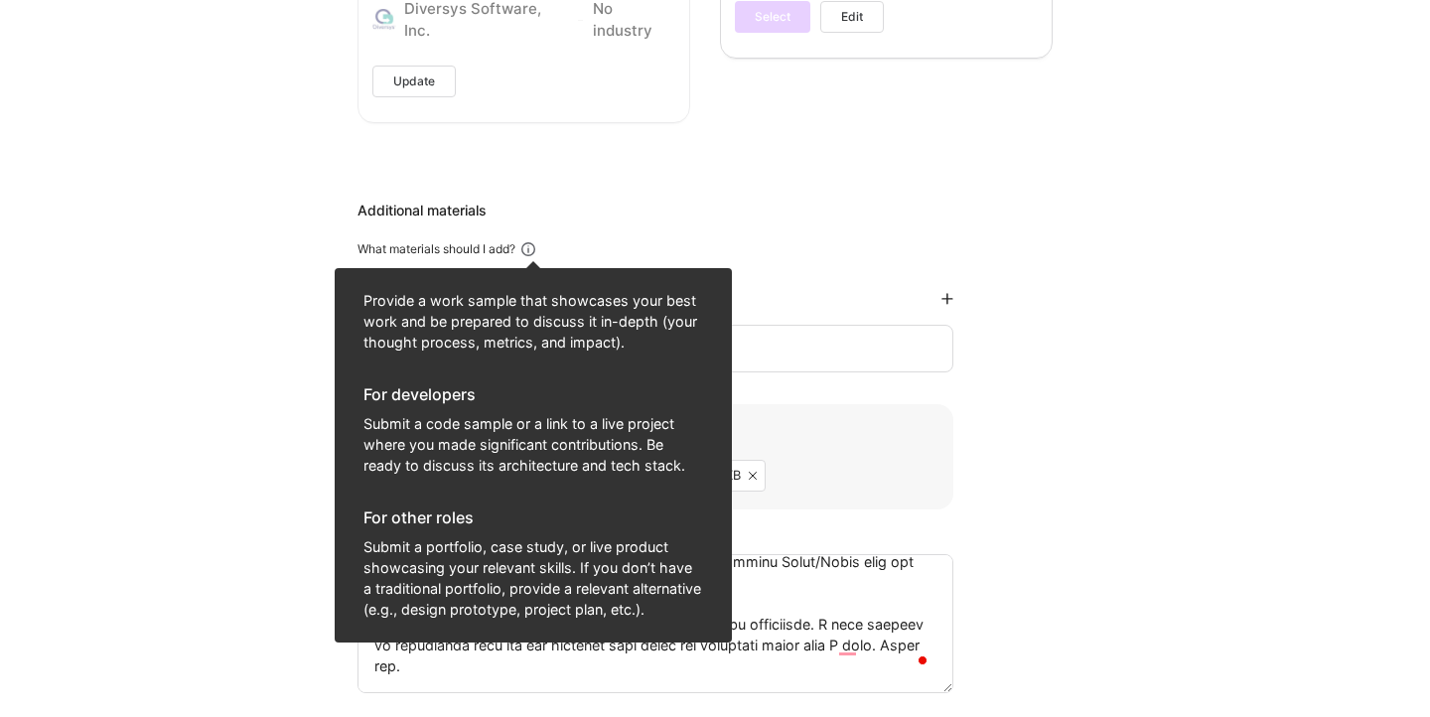
click at [525, 249] on icon at bounding box center [528, 249] width 18 height 18
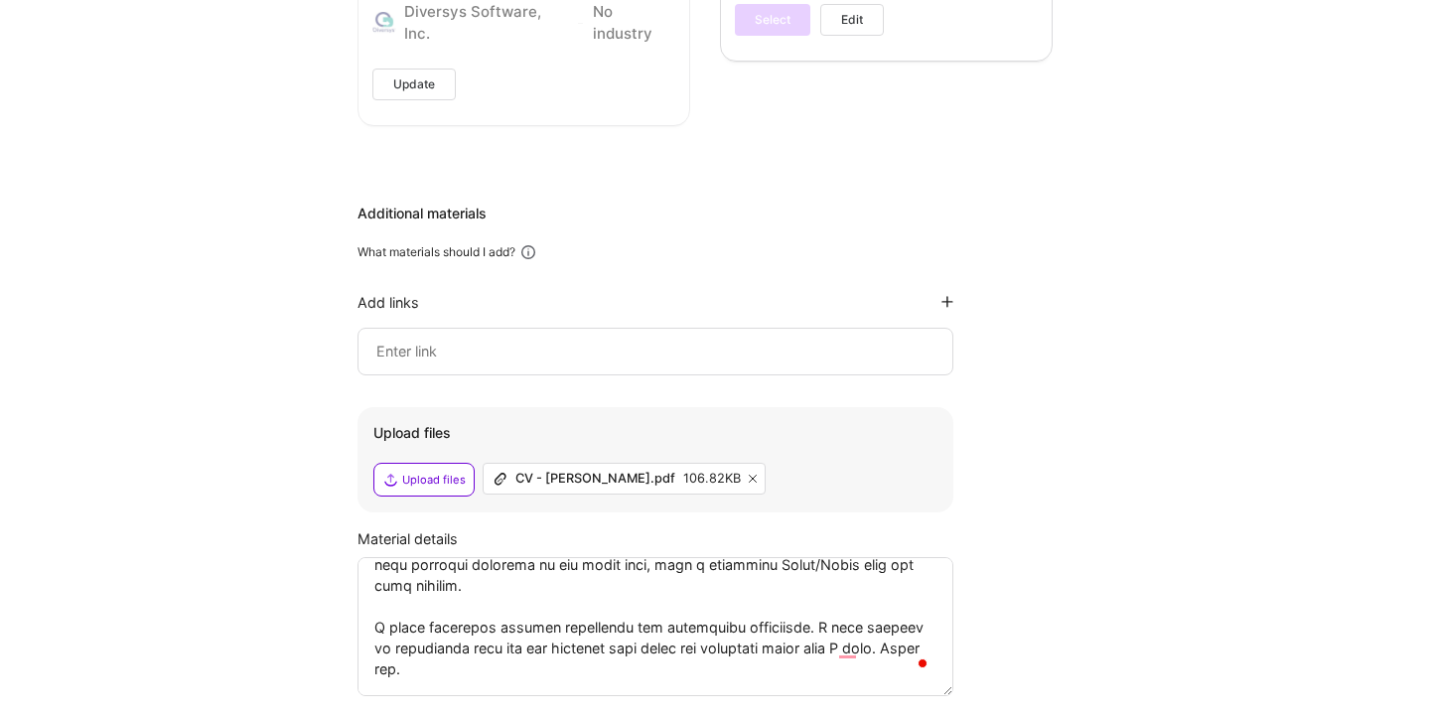
scroll to position [2991, 0]
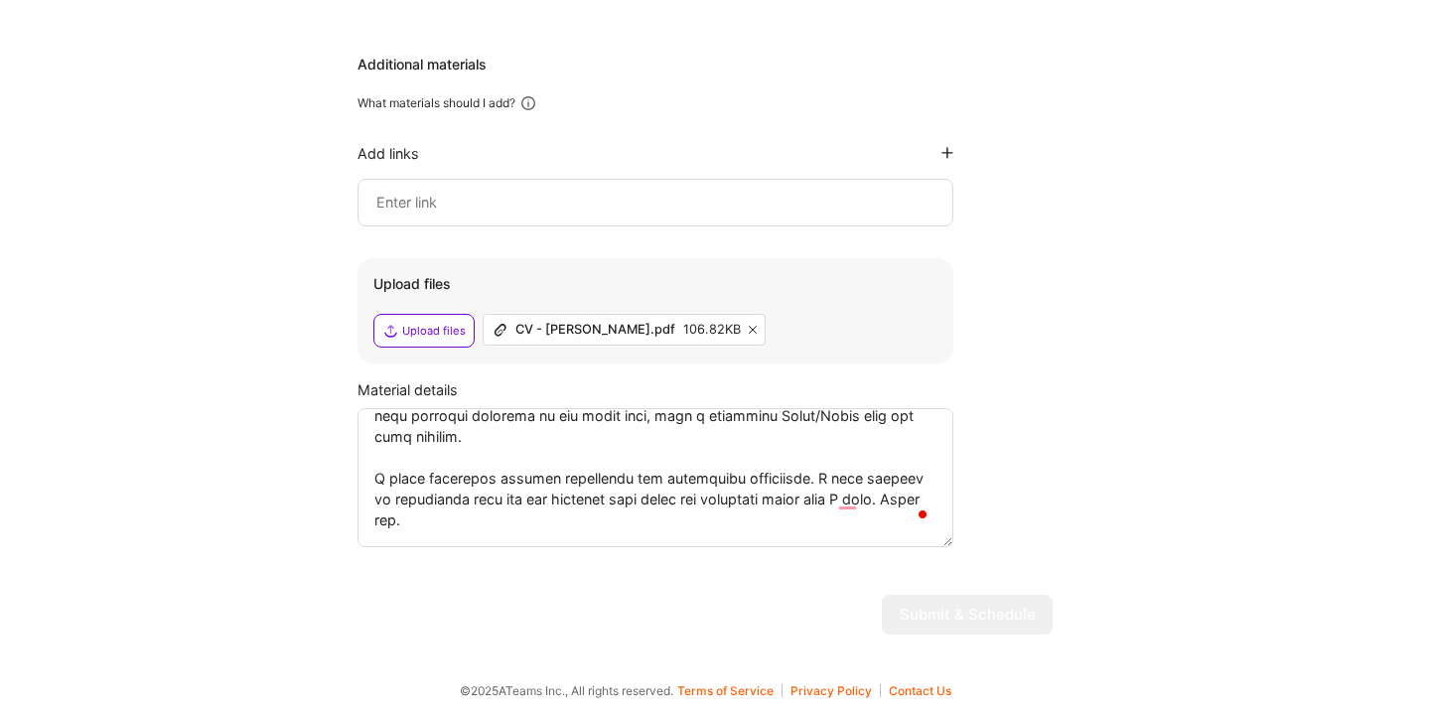
click at [689, 468] on textarea "To enrich screen reader interactions, please activate Accessibility in Grammarl…" at bounding box center [655, 477] width 596 height 139
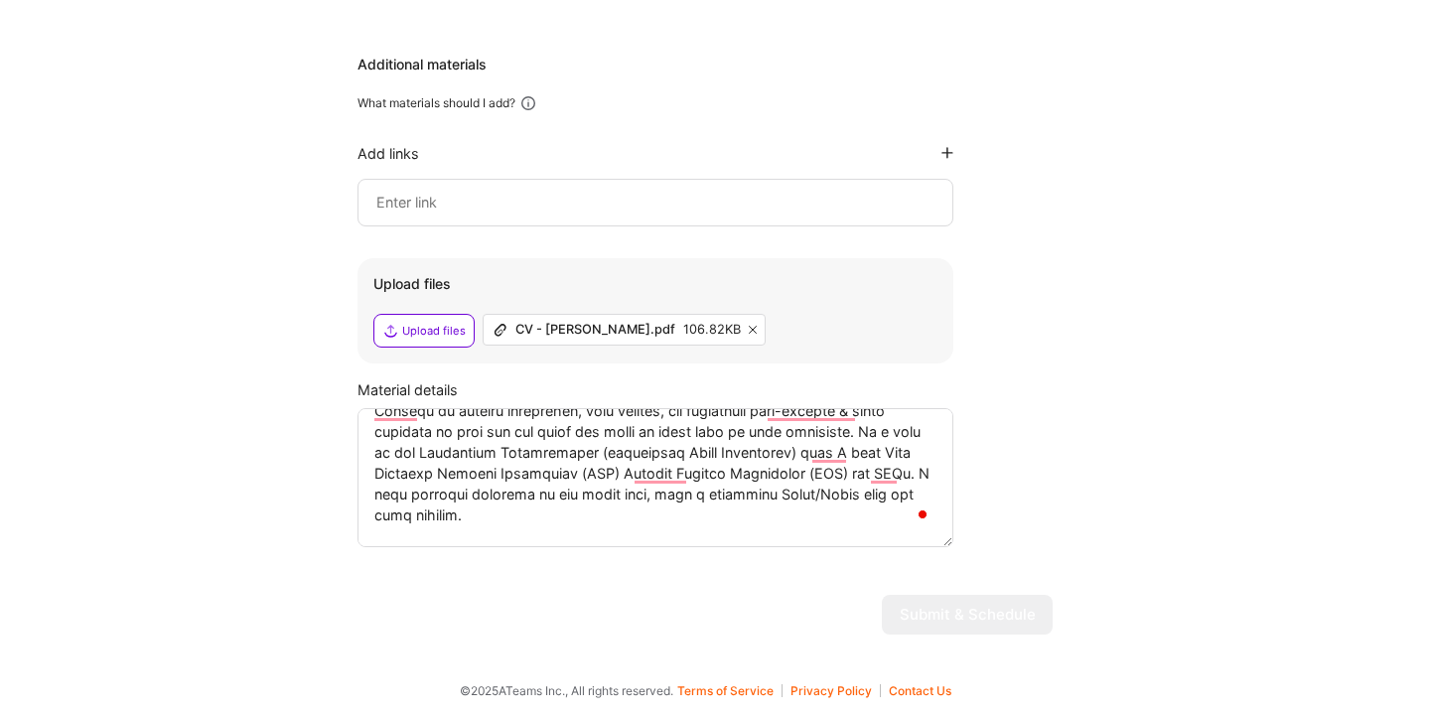
scroll to position [0, 0]
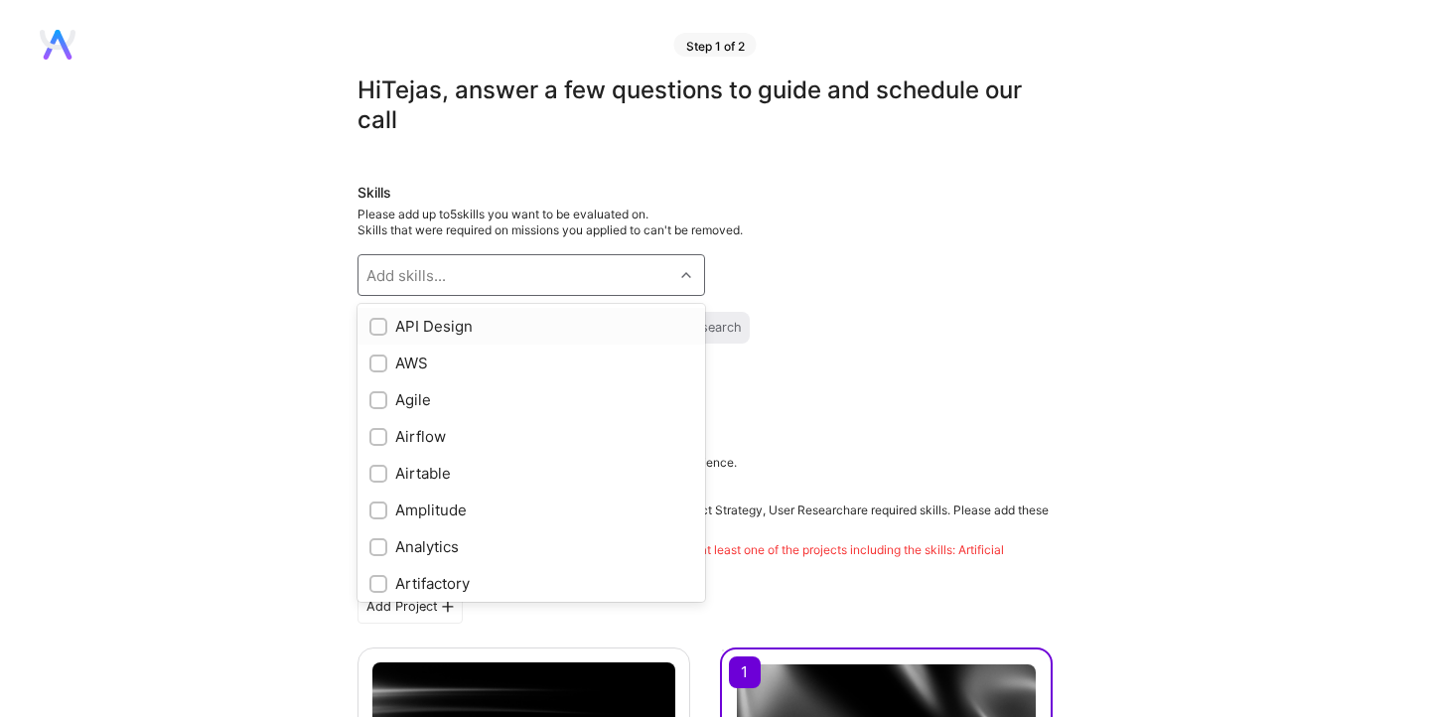
click at [676, 264] on div at bounding box center [688, 275] width 31 height 26
click at [851, 251] on div "Skills Please add up to 5 skills you want to be evaluated on. Skills that were …" at bounding box center [704, 287] width 695 height 209
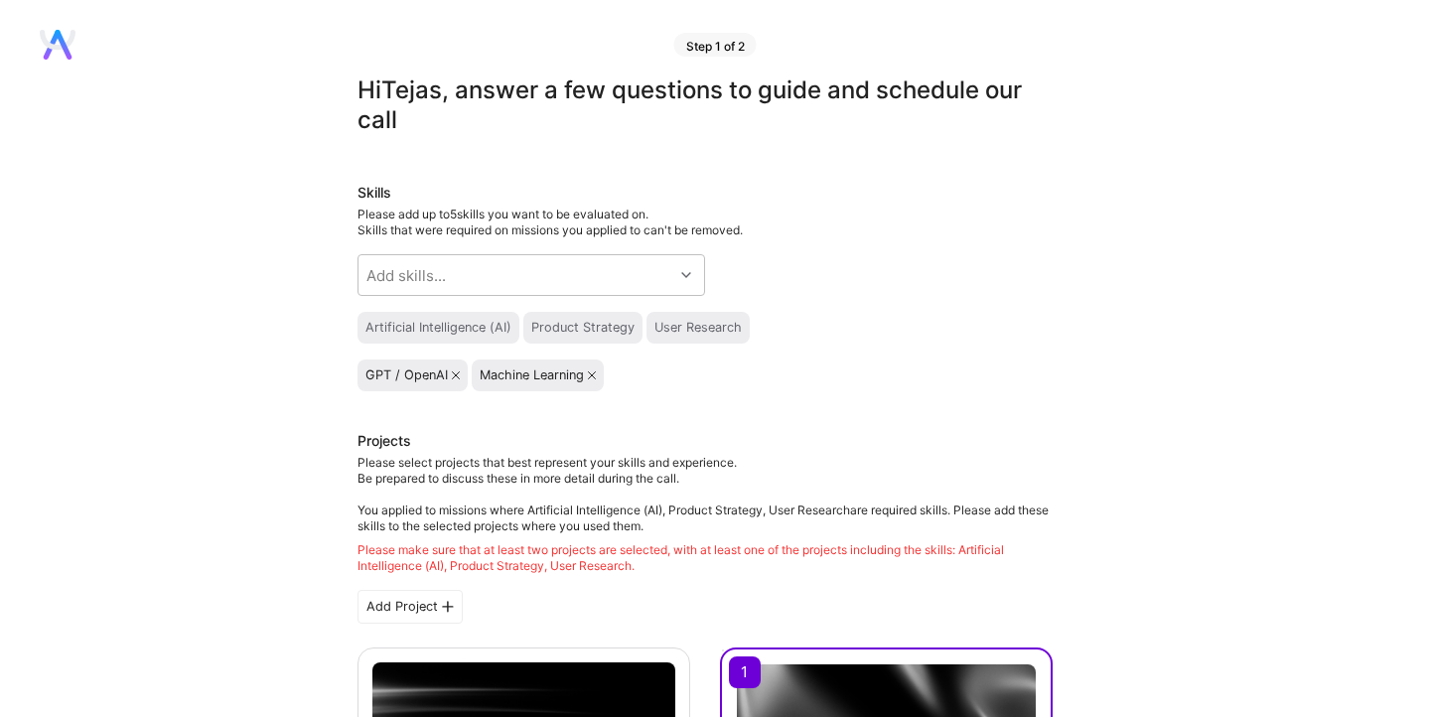
click at [474, 320] on div "Artificial Intelligence (AI)" at bounding box center [438, 328] width 146 height 16
click at [582, 322] on div "Product Strategy" at bounding box center [582, 328] width 103 height 16
click at [701, 322] on div "User Research" at bounding box center [697, 328] width 87 height 16
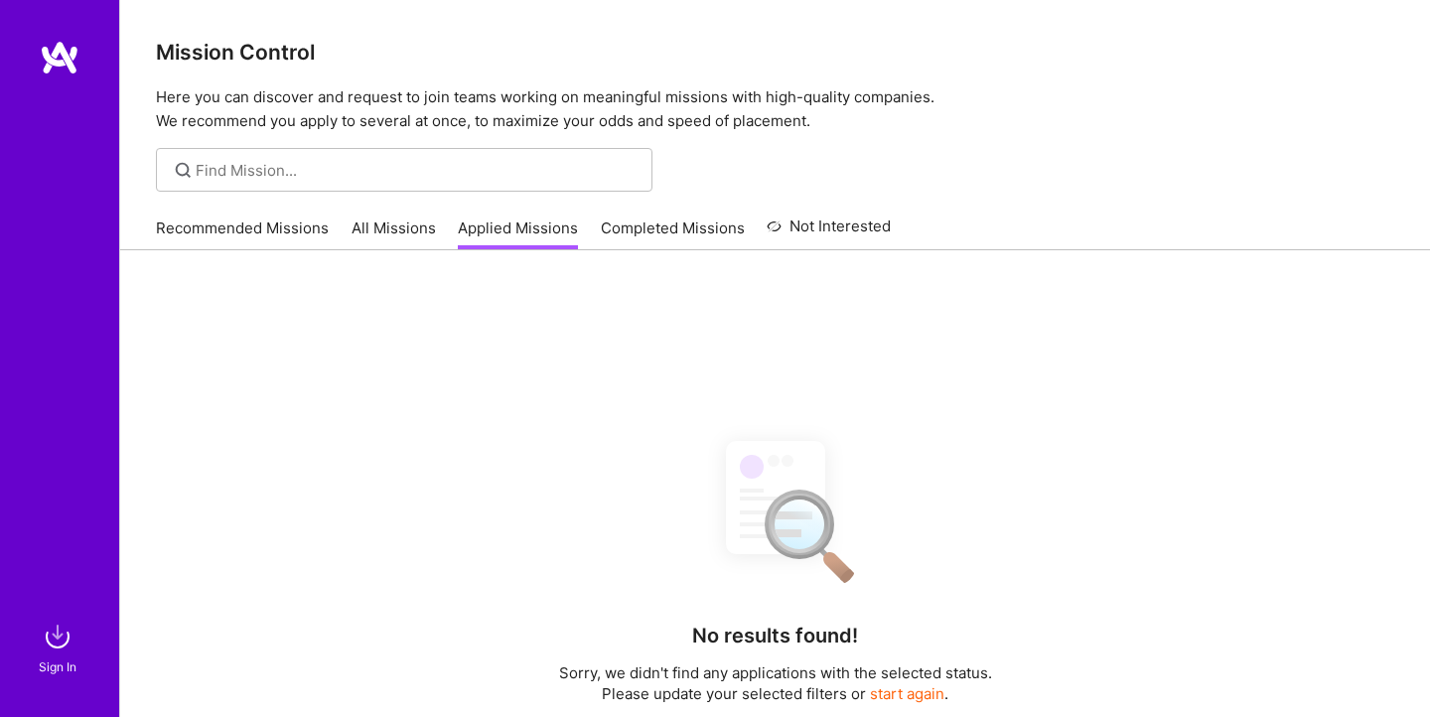
click at [253, 229] on link "Recommended Missions" at bounding box center [242, 233] width 173 height 33
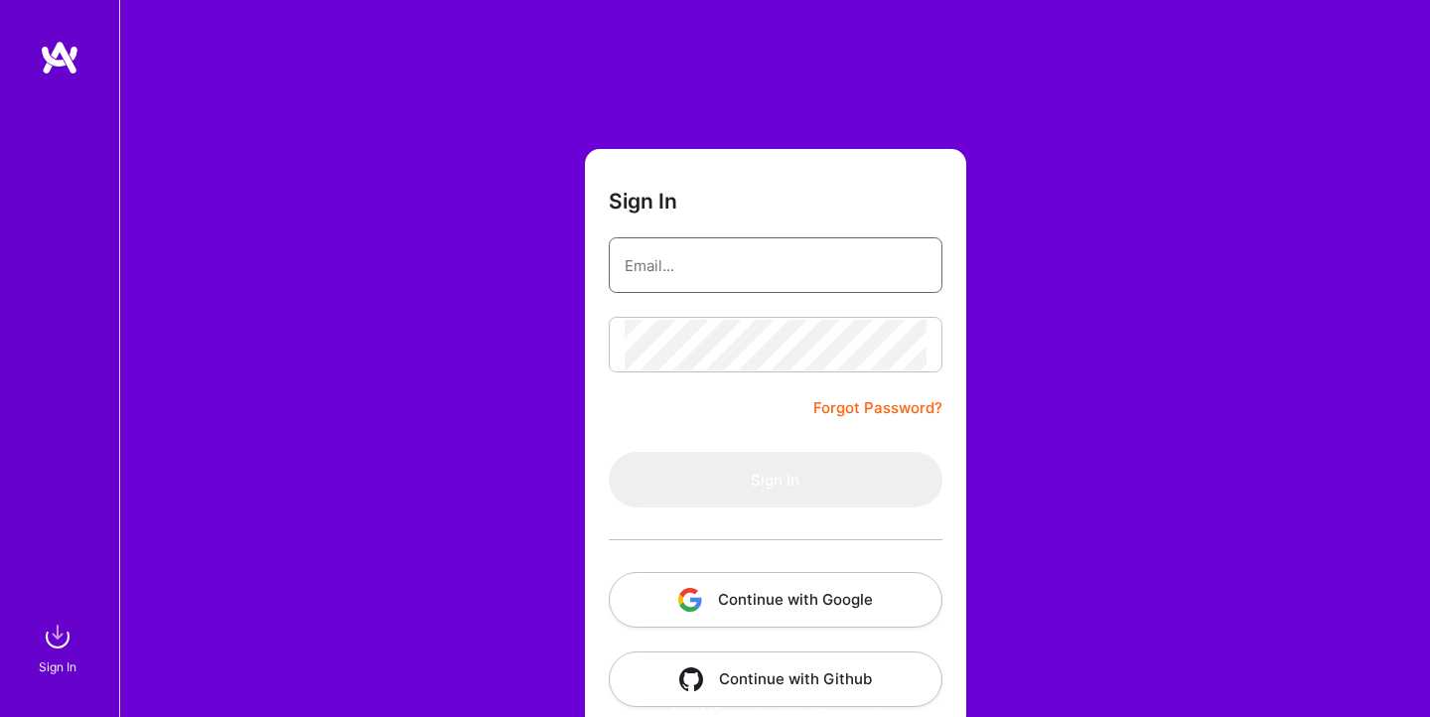
type input "[EMAIL_ADDRESS][DOMAIN_NAME]"
